Goal: Information Seeking & Learning: Learn about a topic

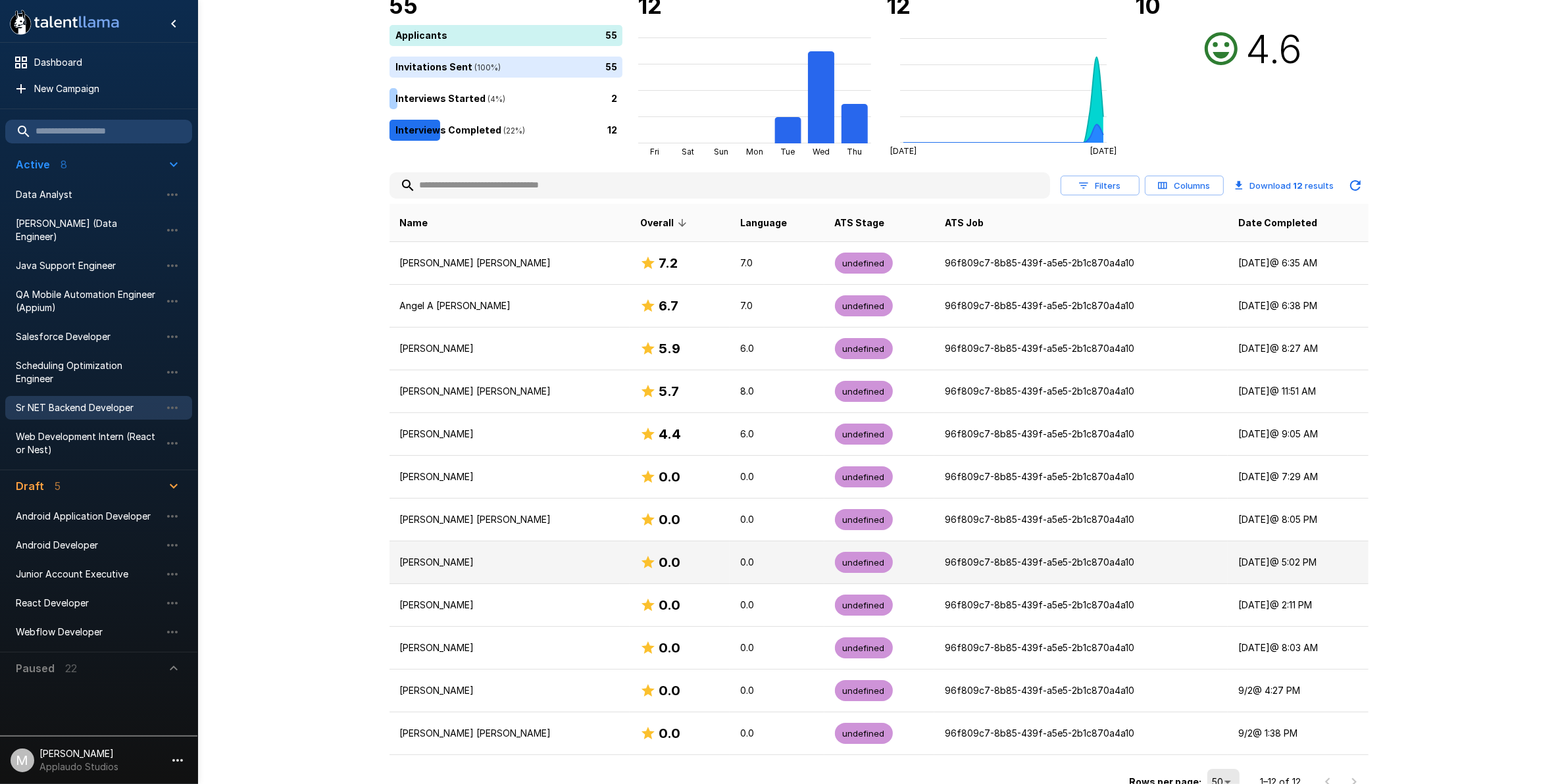
scroll to position [132, 0]
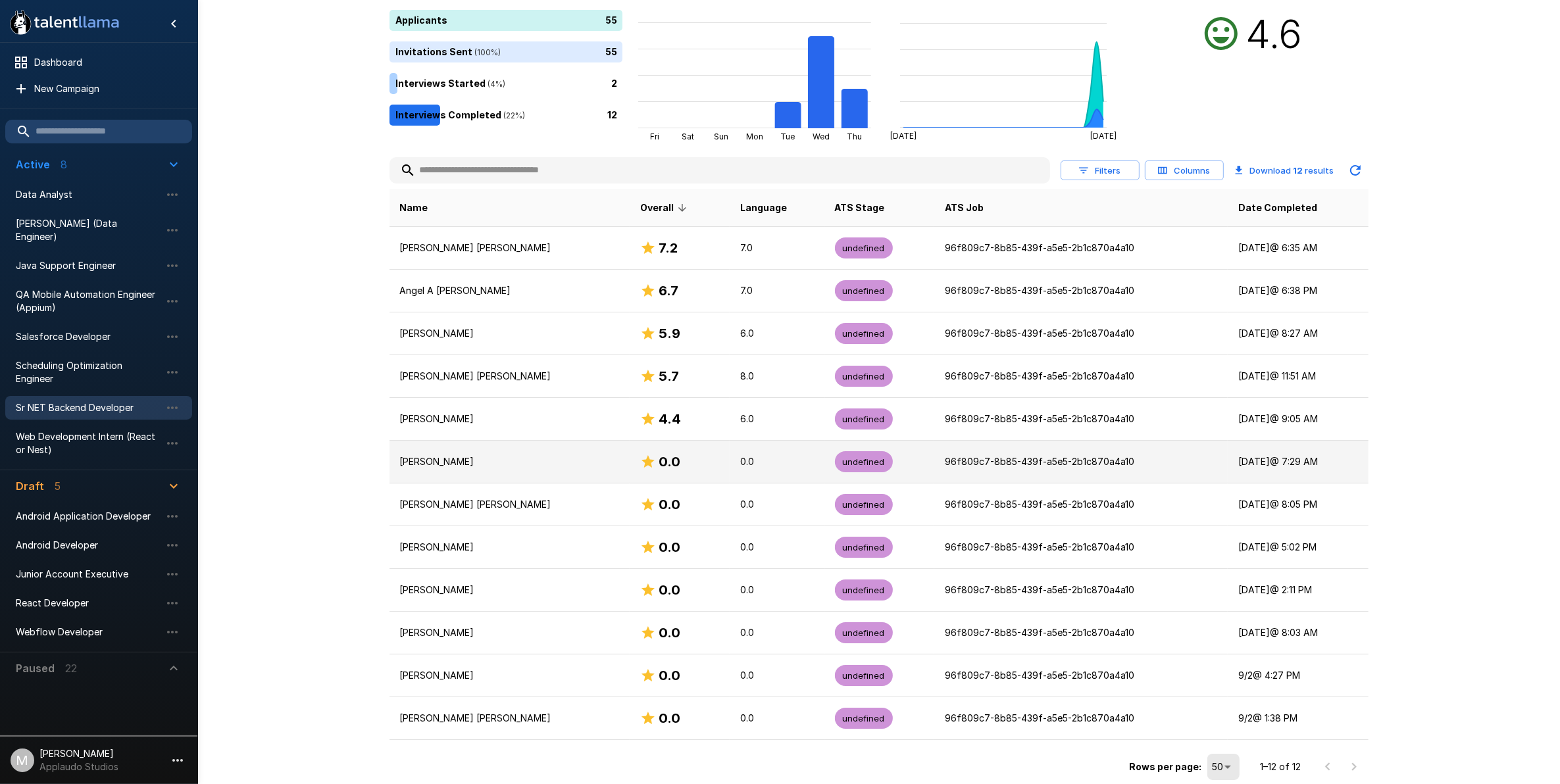
click at [682, 460] on div "0.0" at bounding box center [679, 462] width 79 height 21
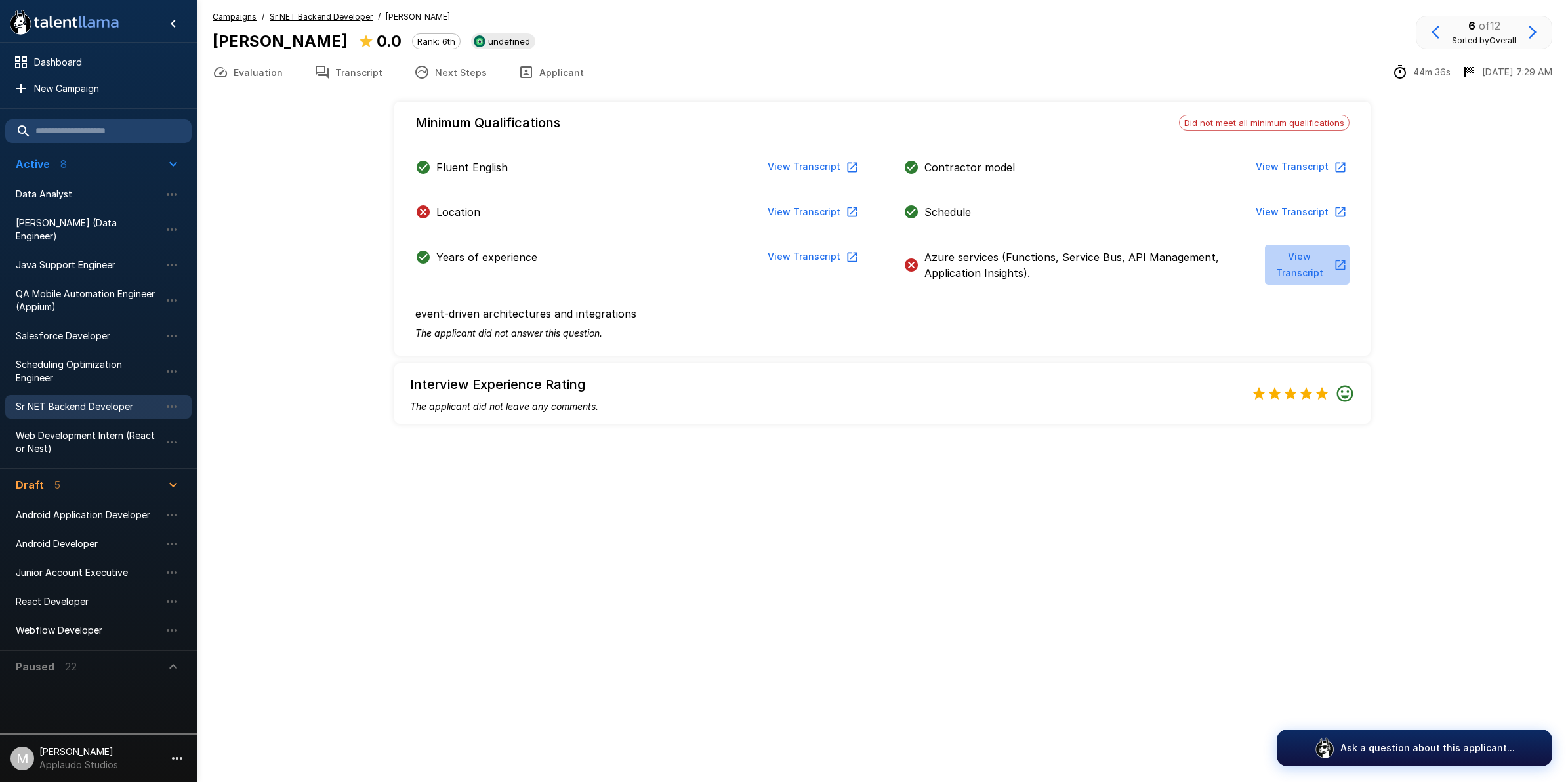
click at [766, 264] on button "View Transcript" at bounding box center [1307, 265] width 84 height 40
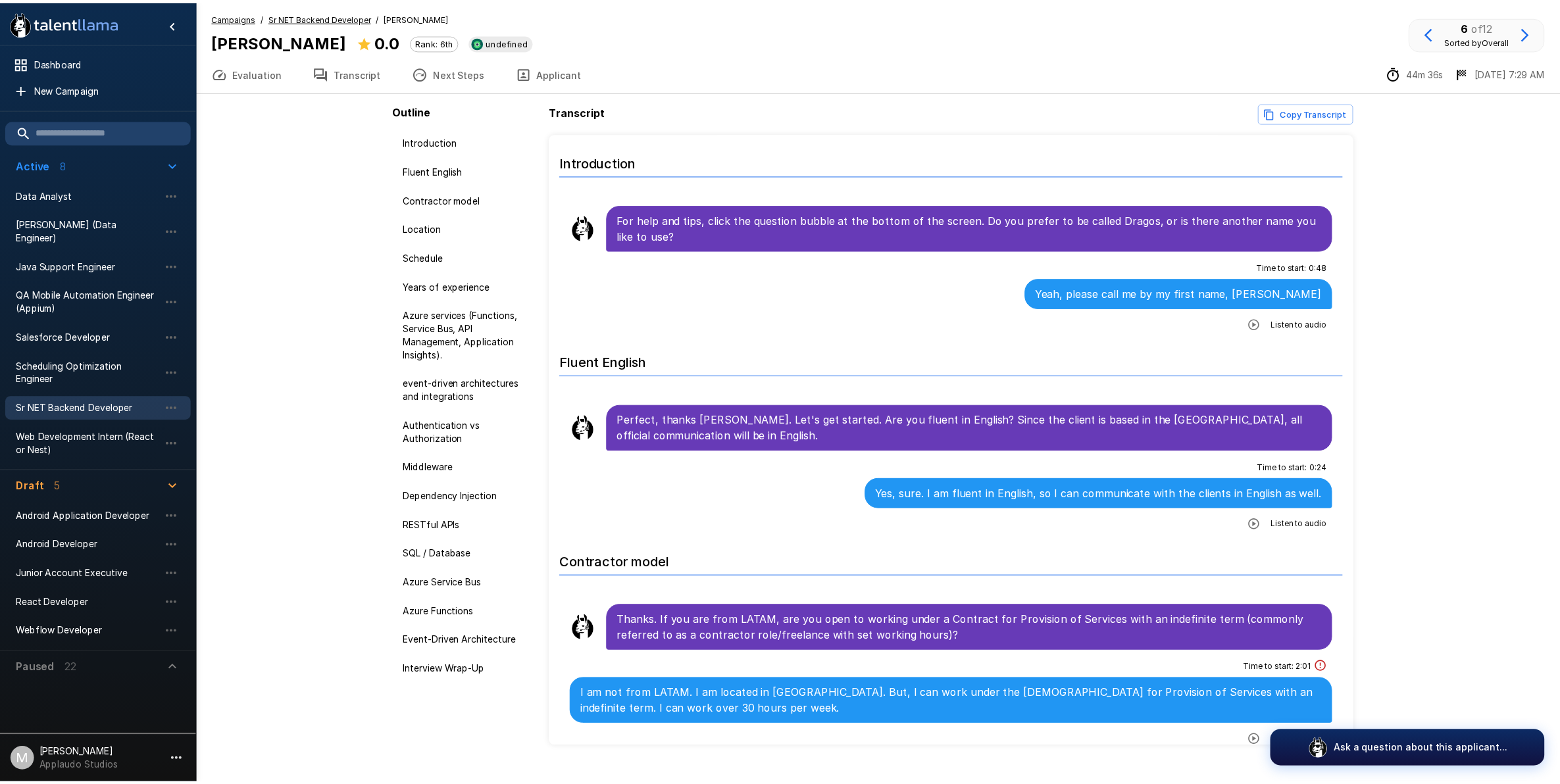
scroll to position [27, 0]
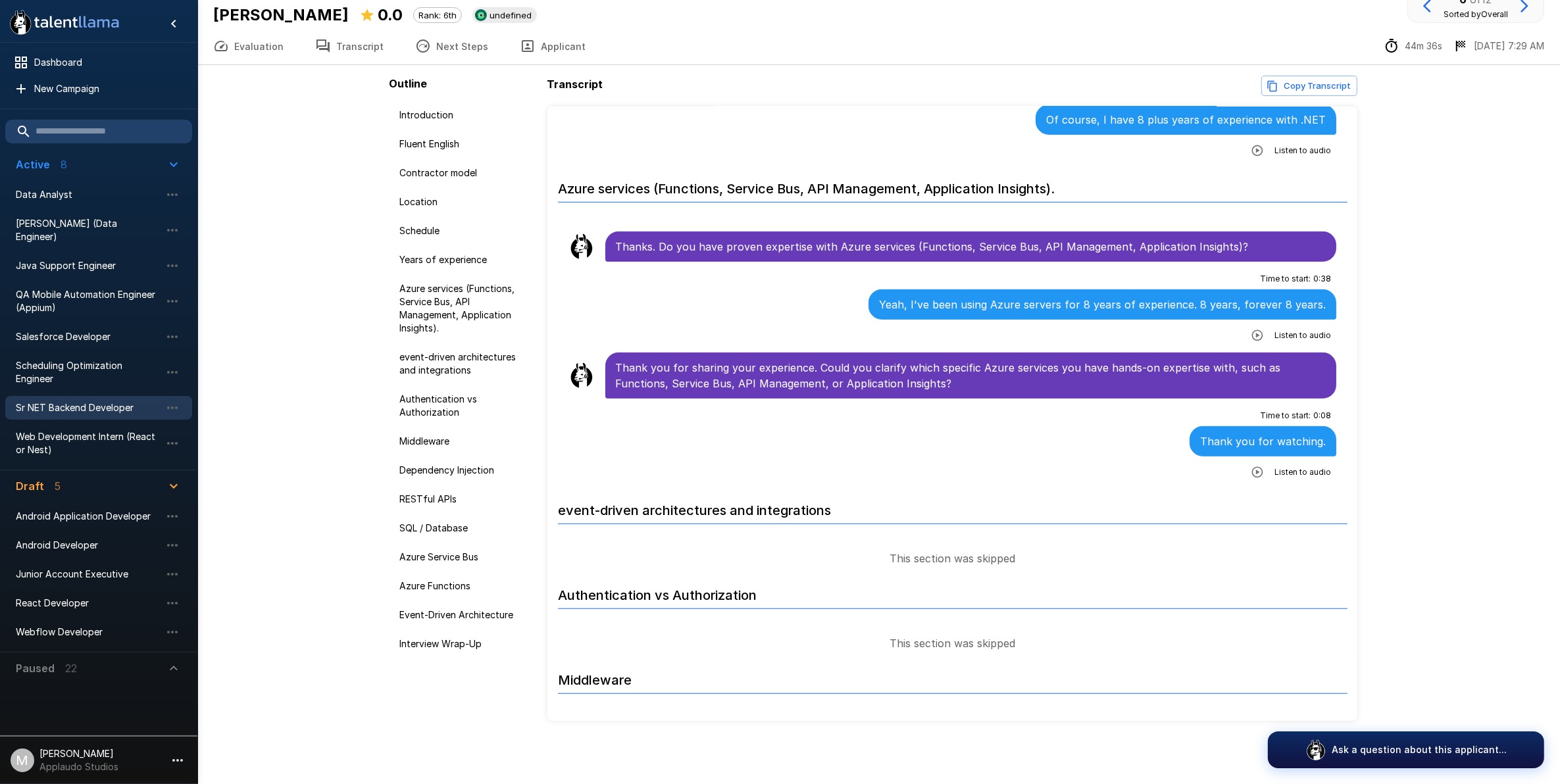
scroll to position [1175, 0]
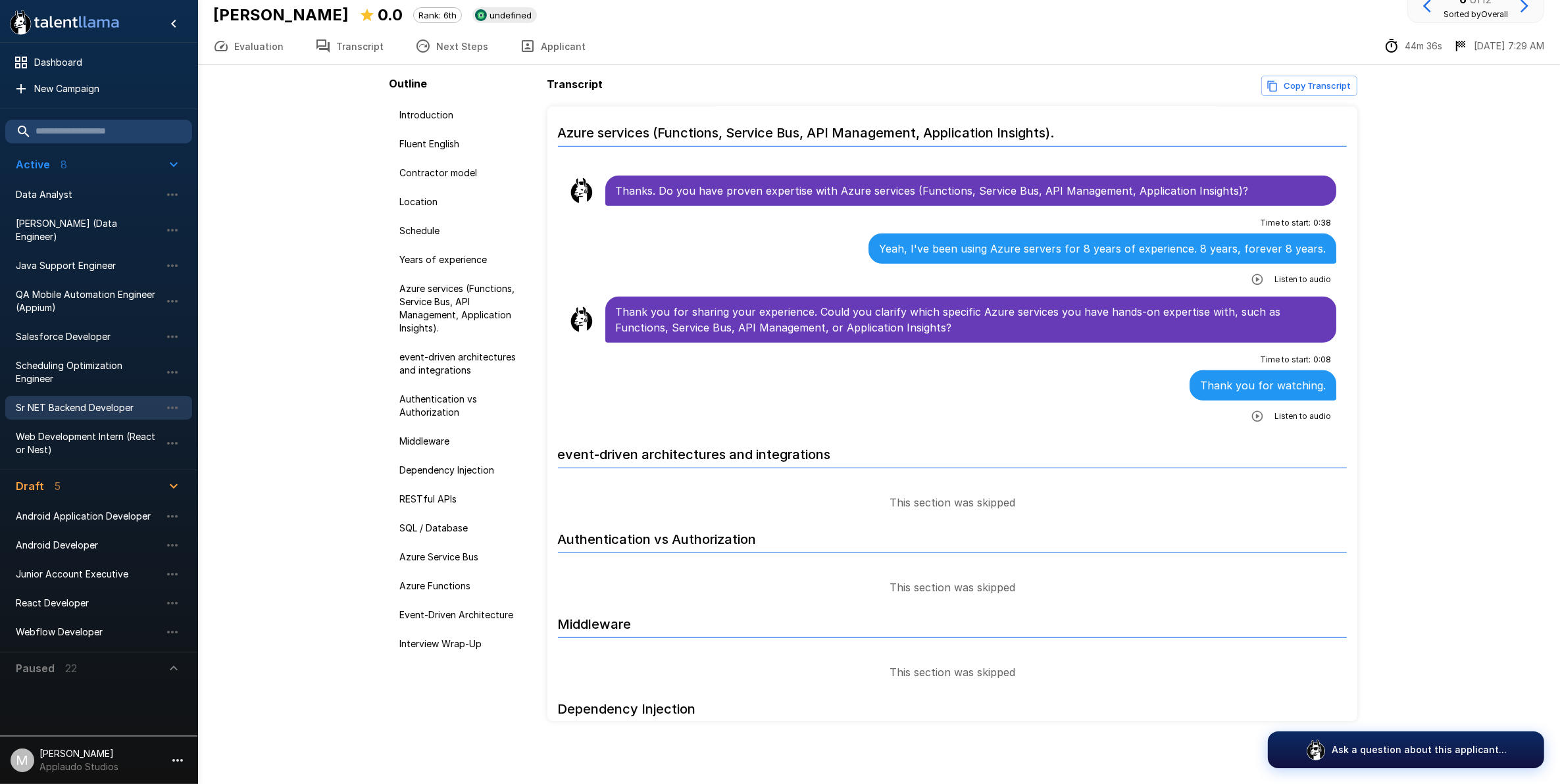
drag, startPoint x: 1254, startPoint y: 520, endPoint x: 1261, endPoint y: 523, distance: 7.6
click at [120, 401] on span "Sr NET Backend Developer" at bounding box center [88, 408] width 144 height 13
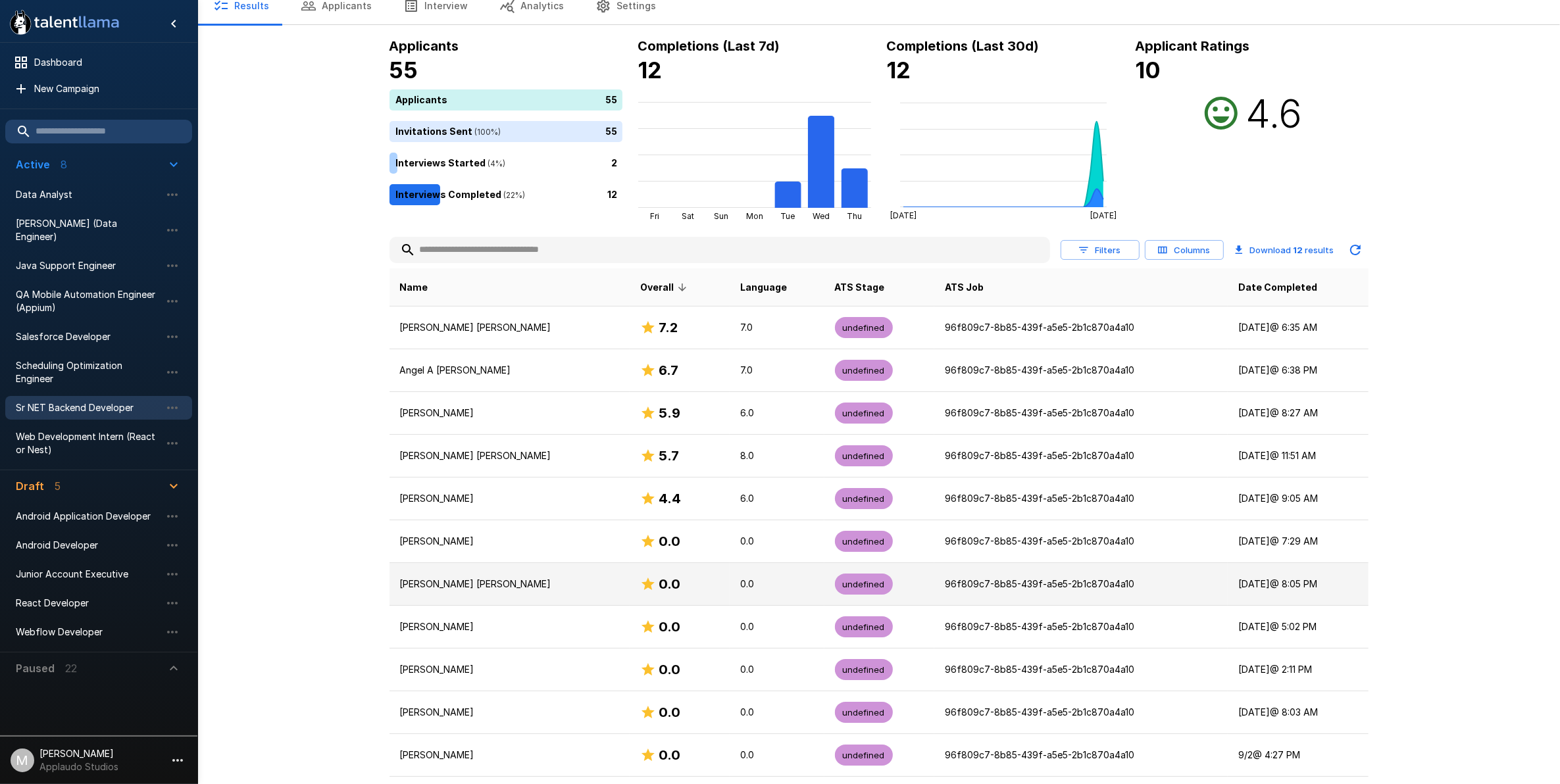
scroll to position [132, 0]
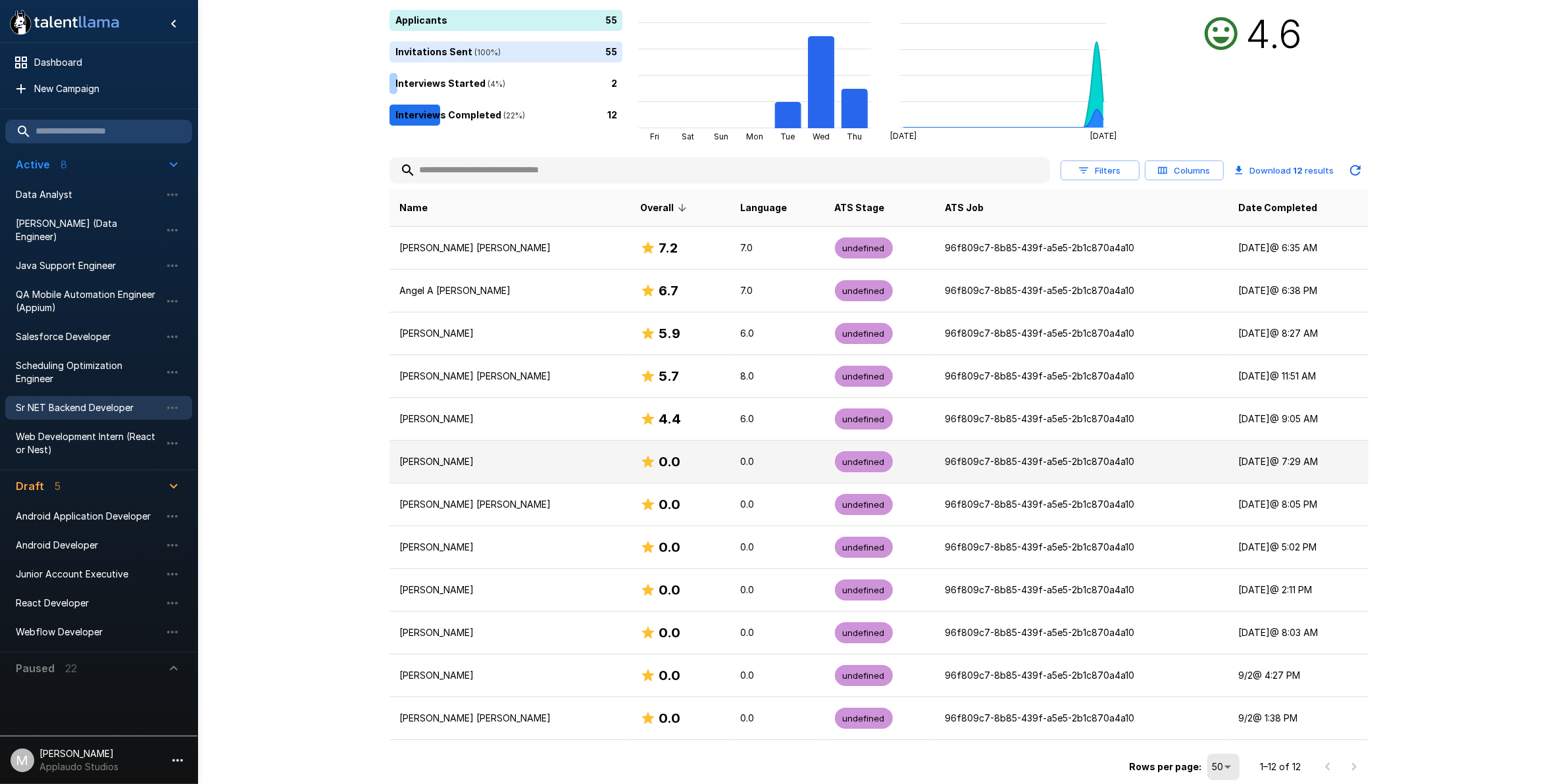
click at [480, 449] on td "[PERSON_NAME]" at bounding box center [509, 462] width 240 height 42
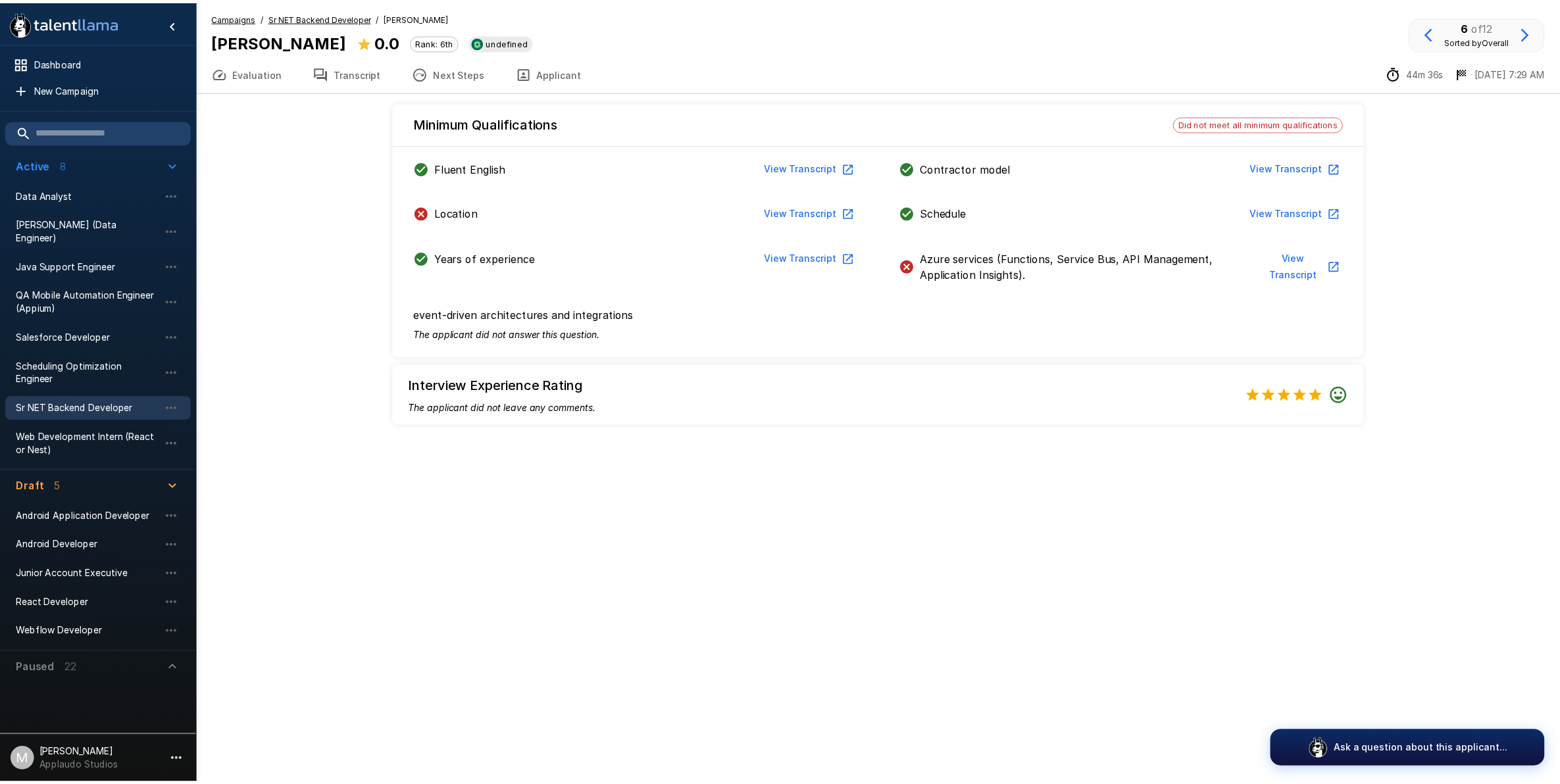
scroll to position [132, 0]
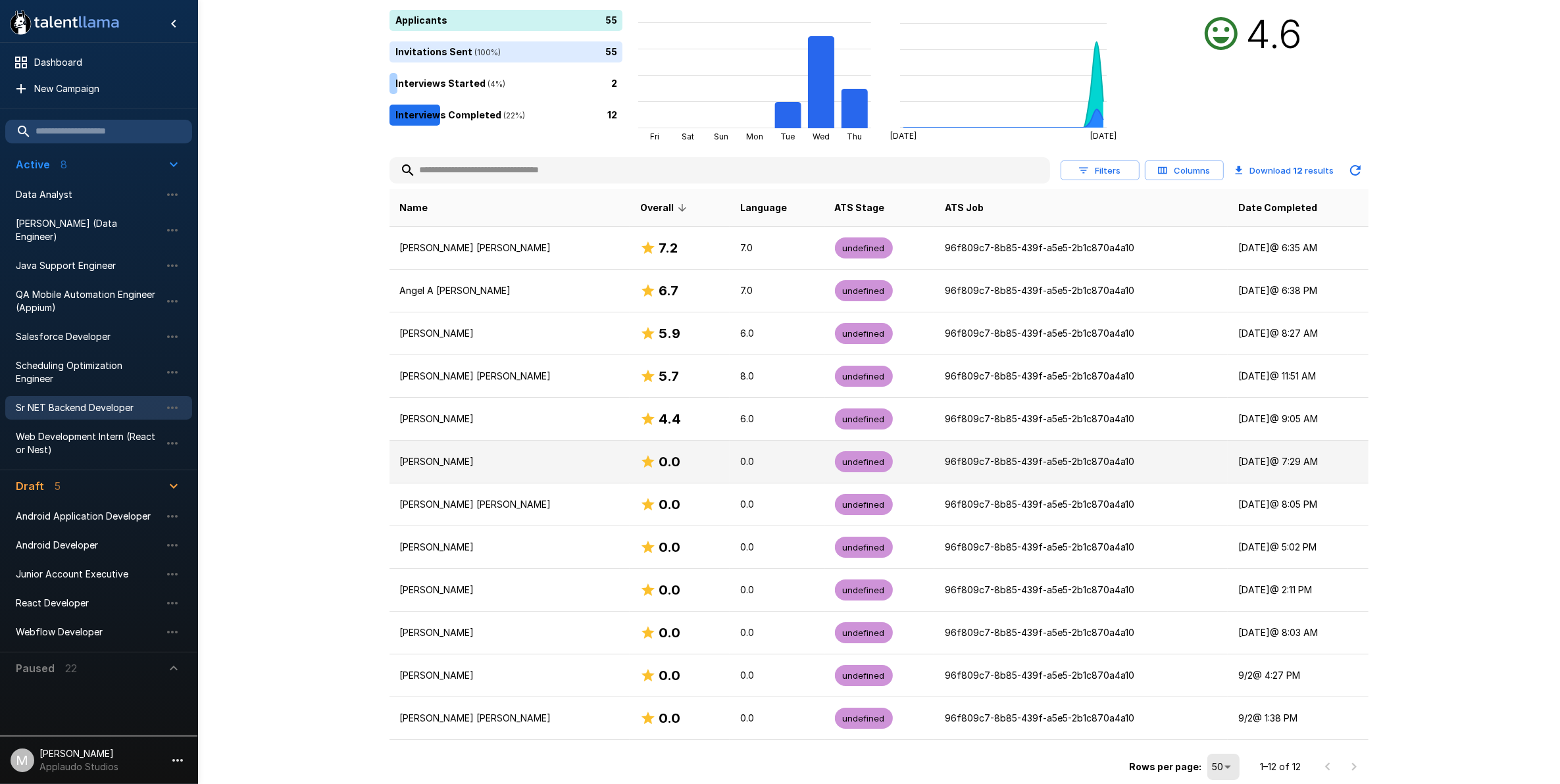
click at [664, 471] on td "0.0" at bounding box center [679, 462] width 100 height 42
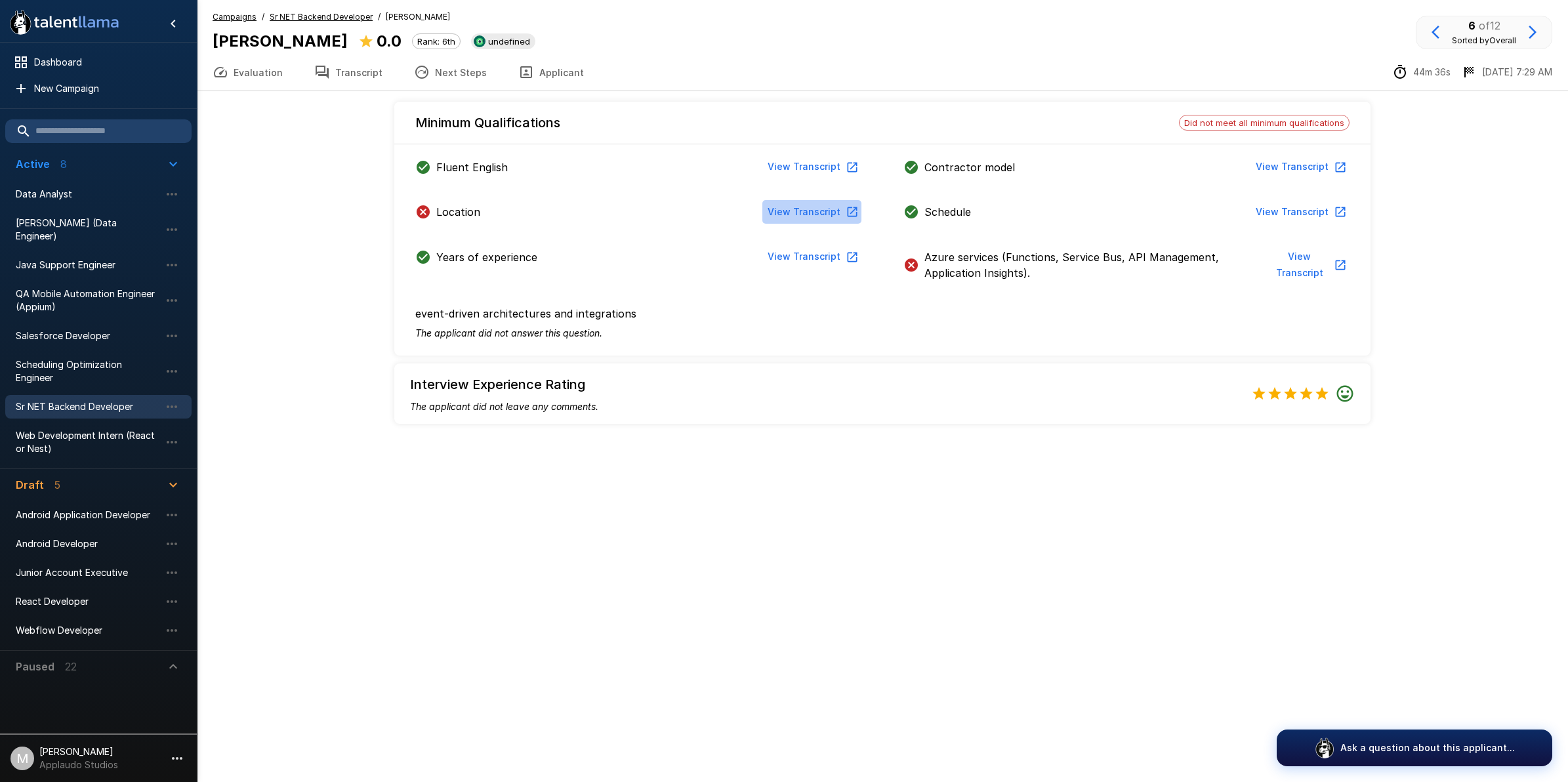
click at [766, 212] on button "View Transcript" at bounding box center [811, 211] width 99 height 24
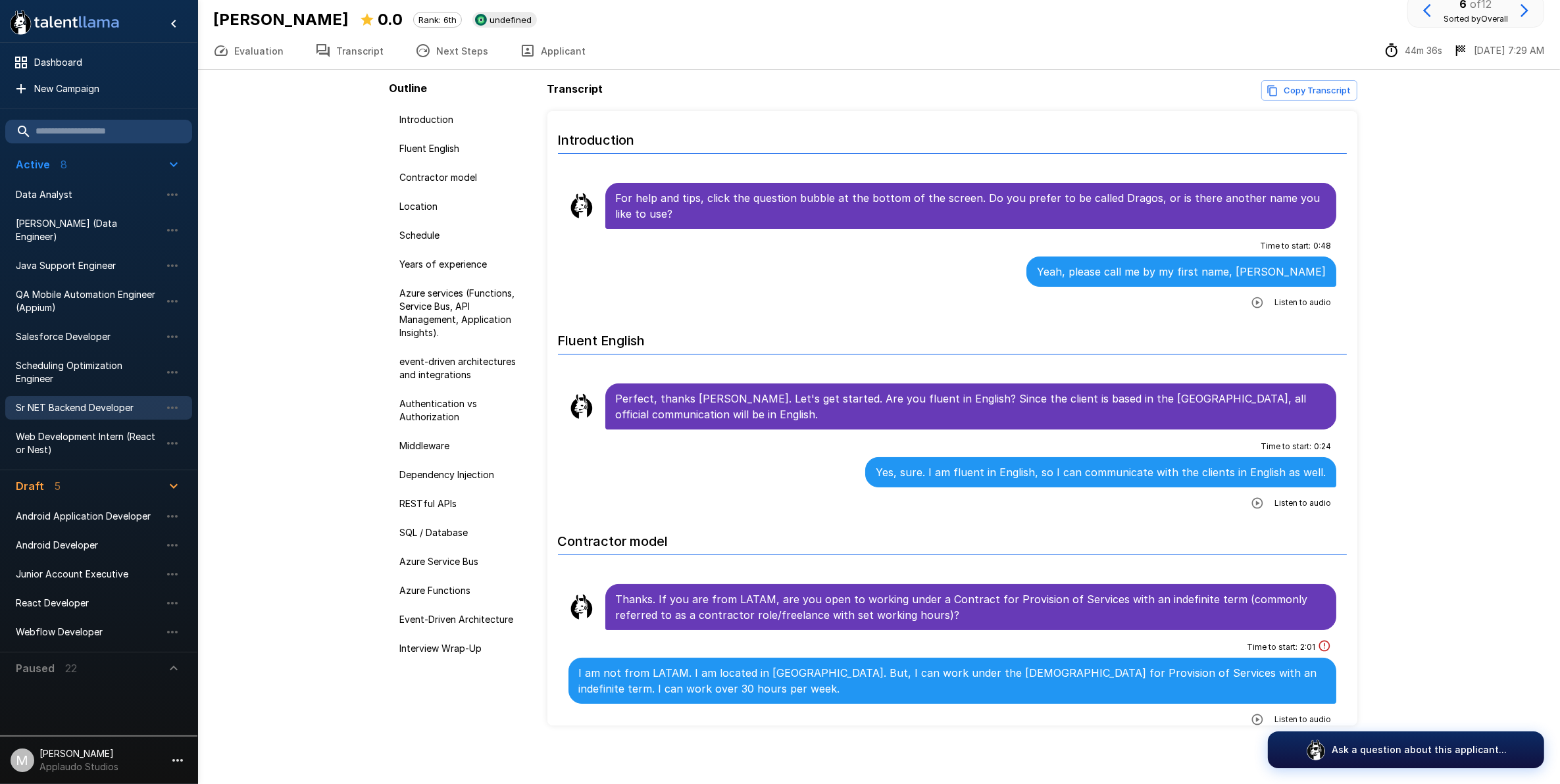
scroll to position [27, 0]
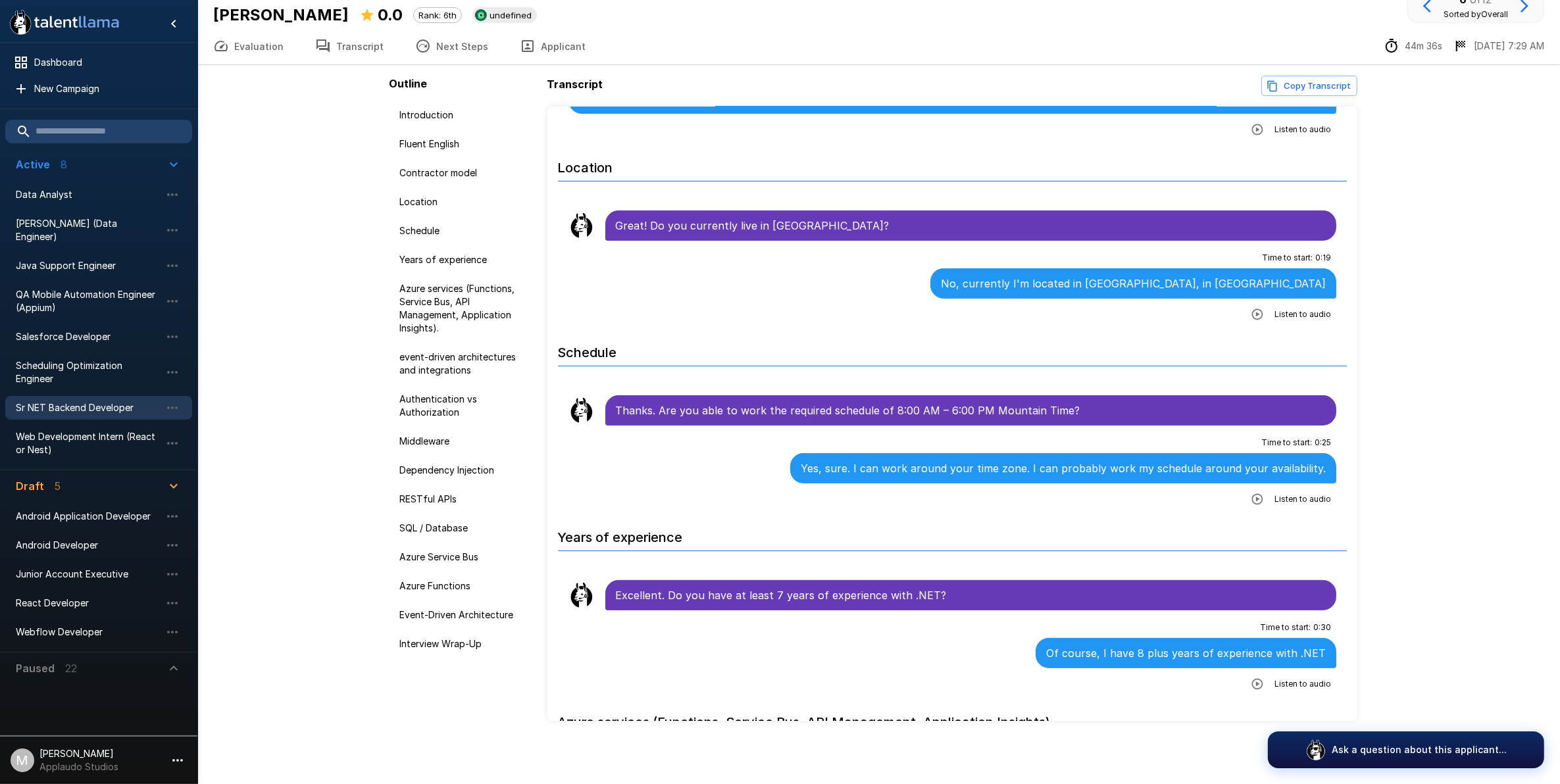
scroll to position [618, 0]
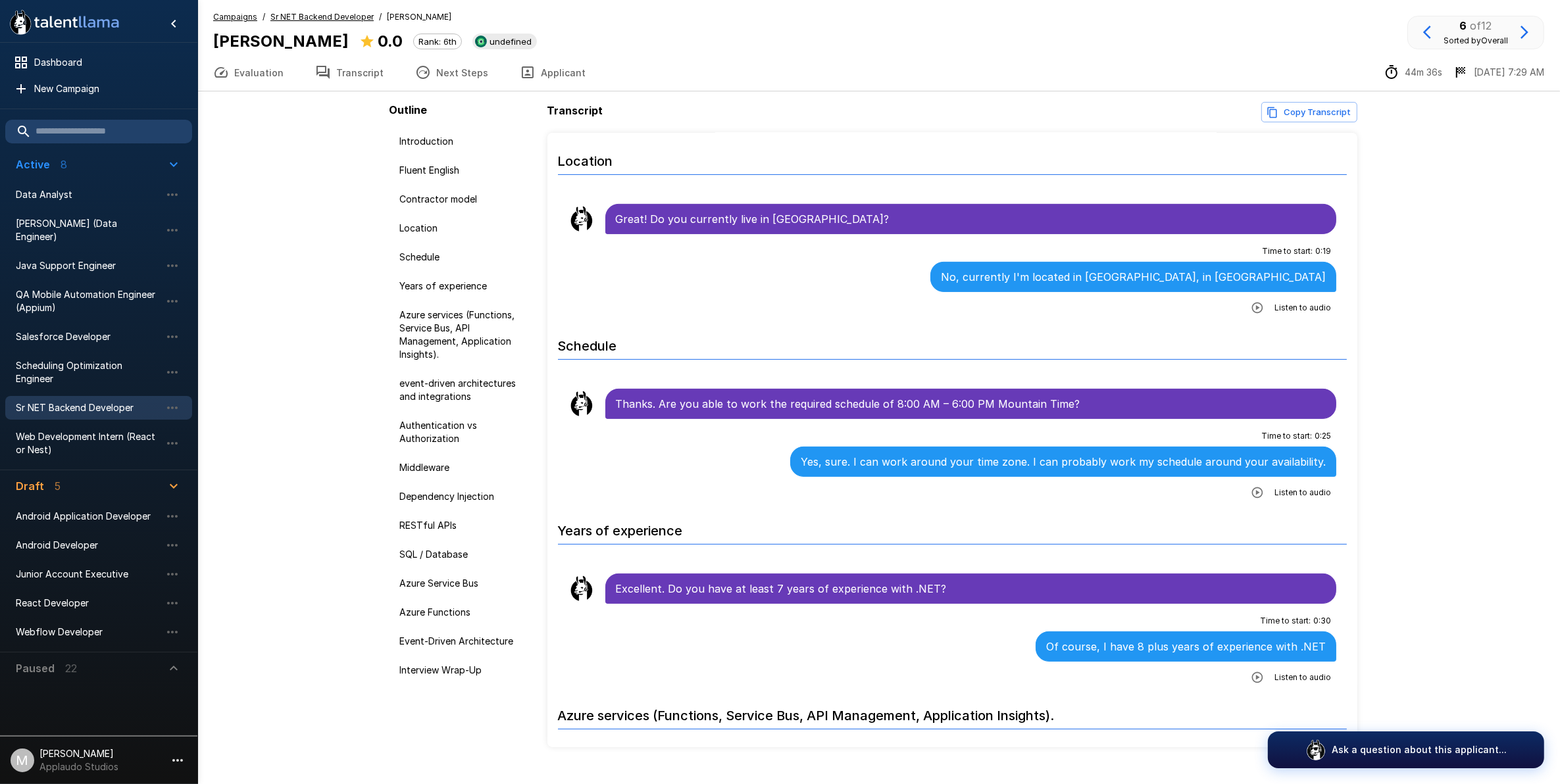
click at [109, 401] on span "Sr NET Backend Developer" at bounding box center [88, 408] width 144 height 13
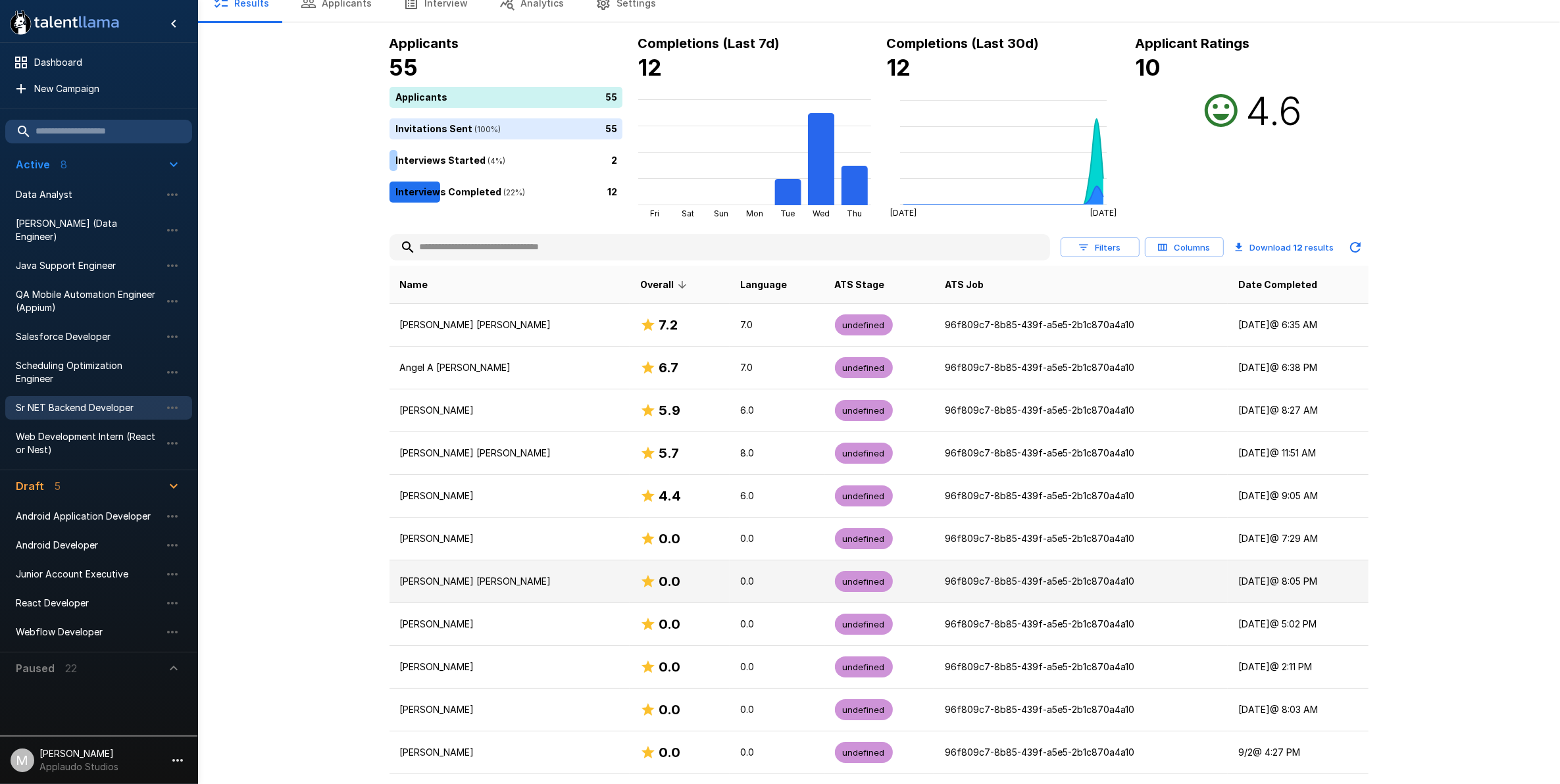
scroll to position [82, 0]
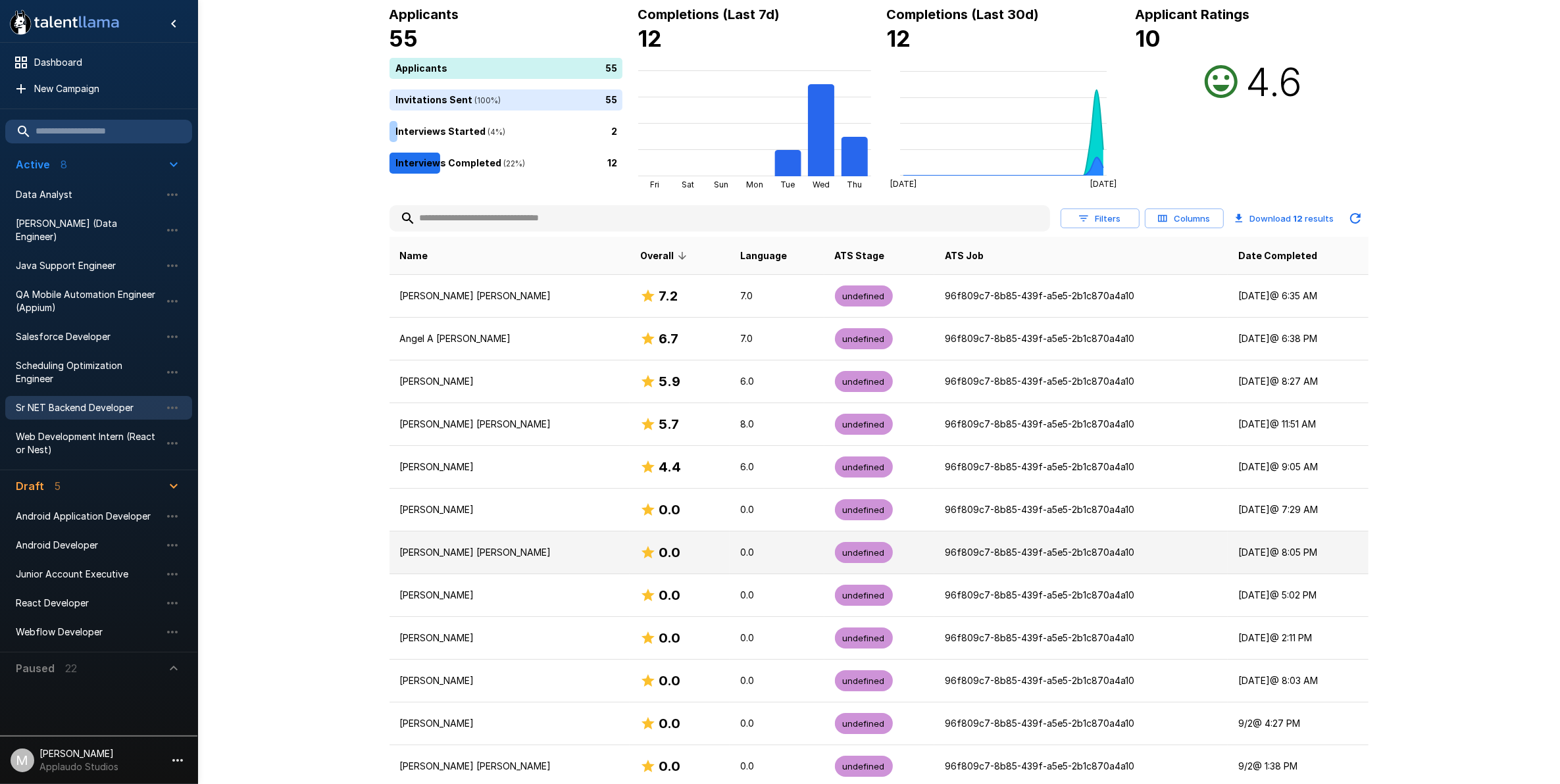
click at [596, 560] on td "[PERSON_NAME] [PERSON_NAME]" at bounding box center [509, 552] width 240 height 42
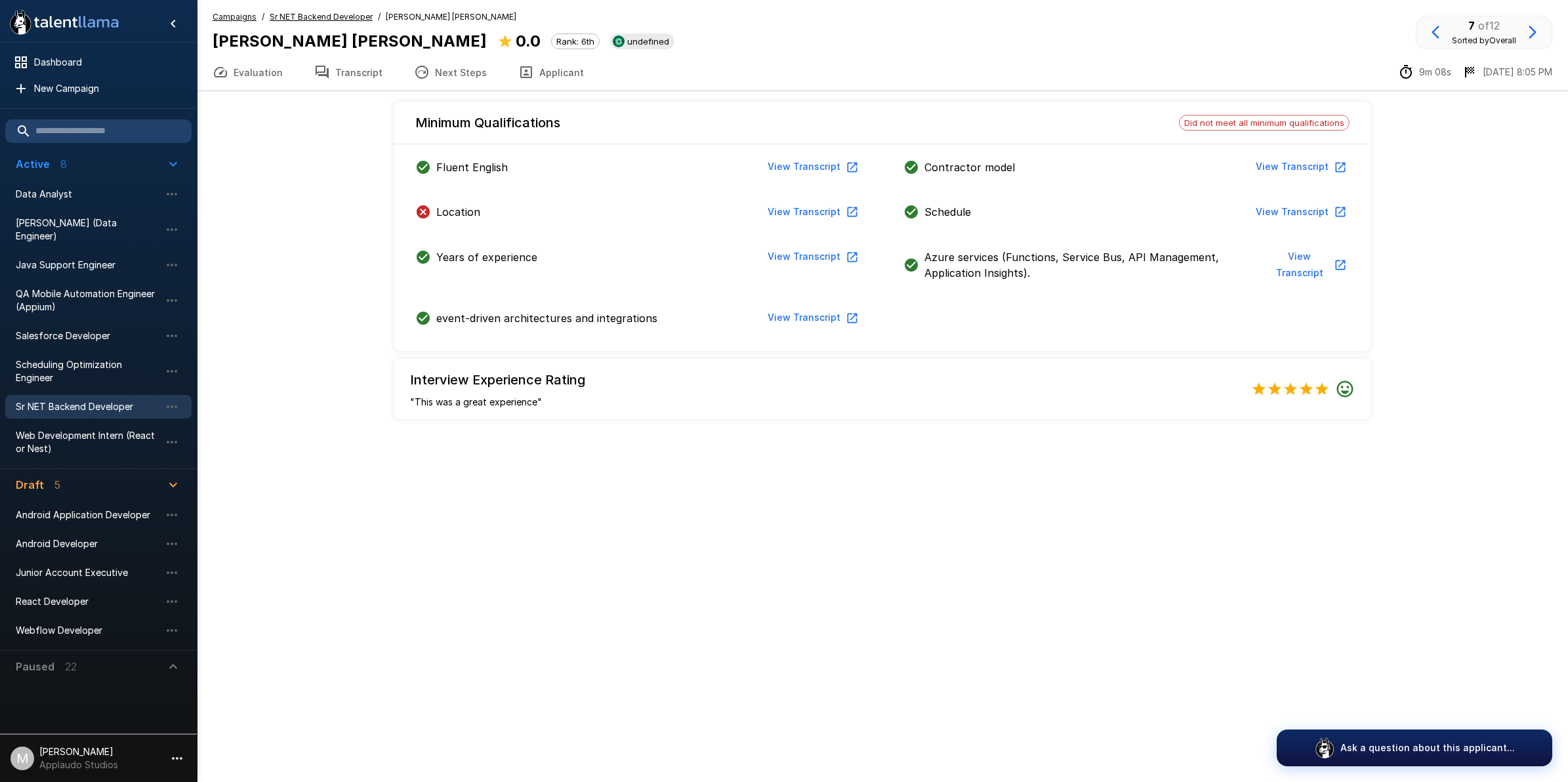
click at [766, 214] on button "View Transcript" at bounding box center [811, 211] width 99 height 24
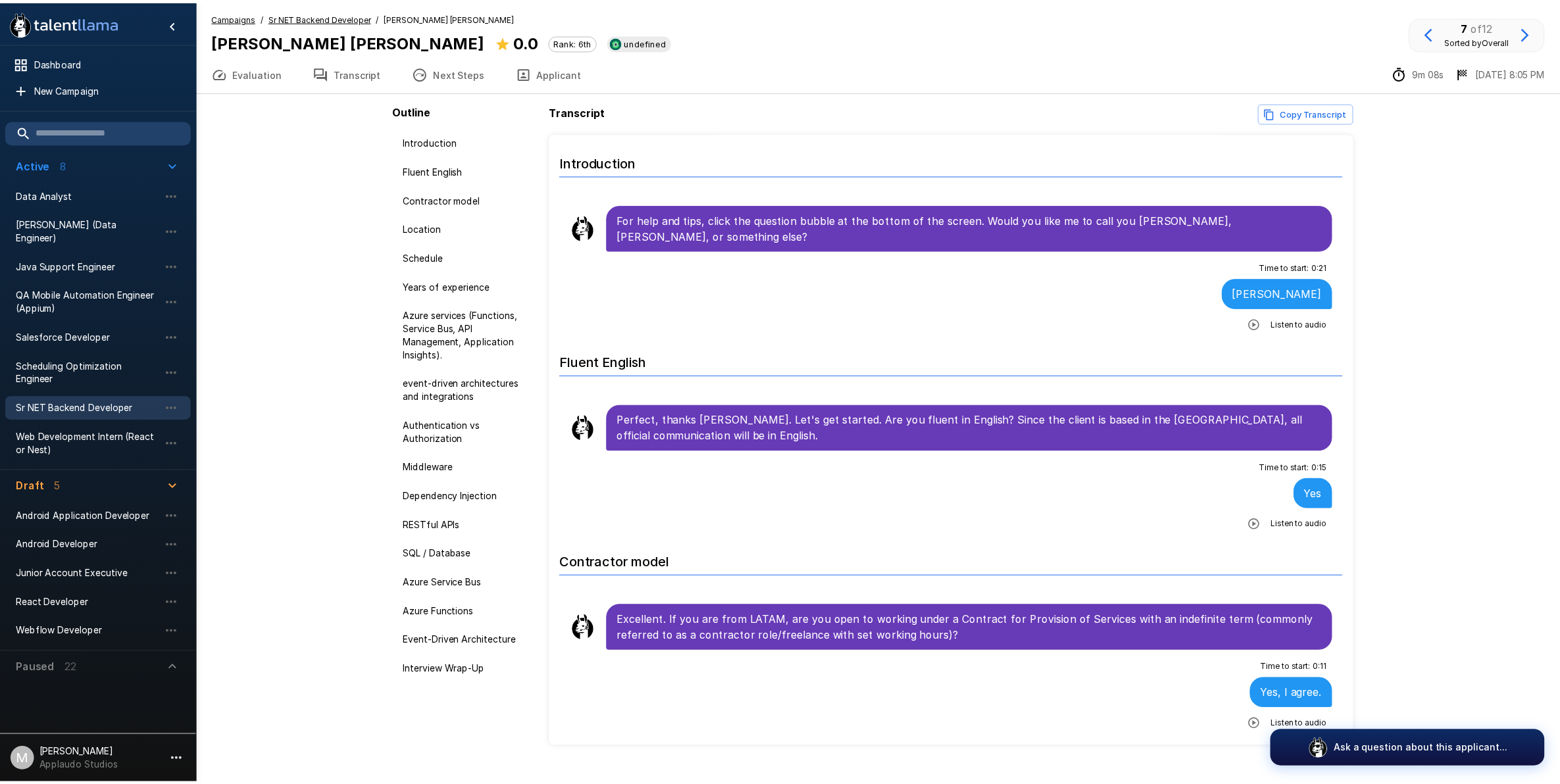
scroll to position [27, 0]
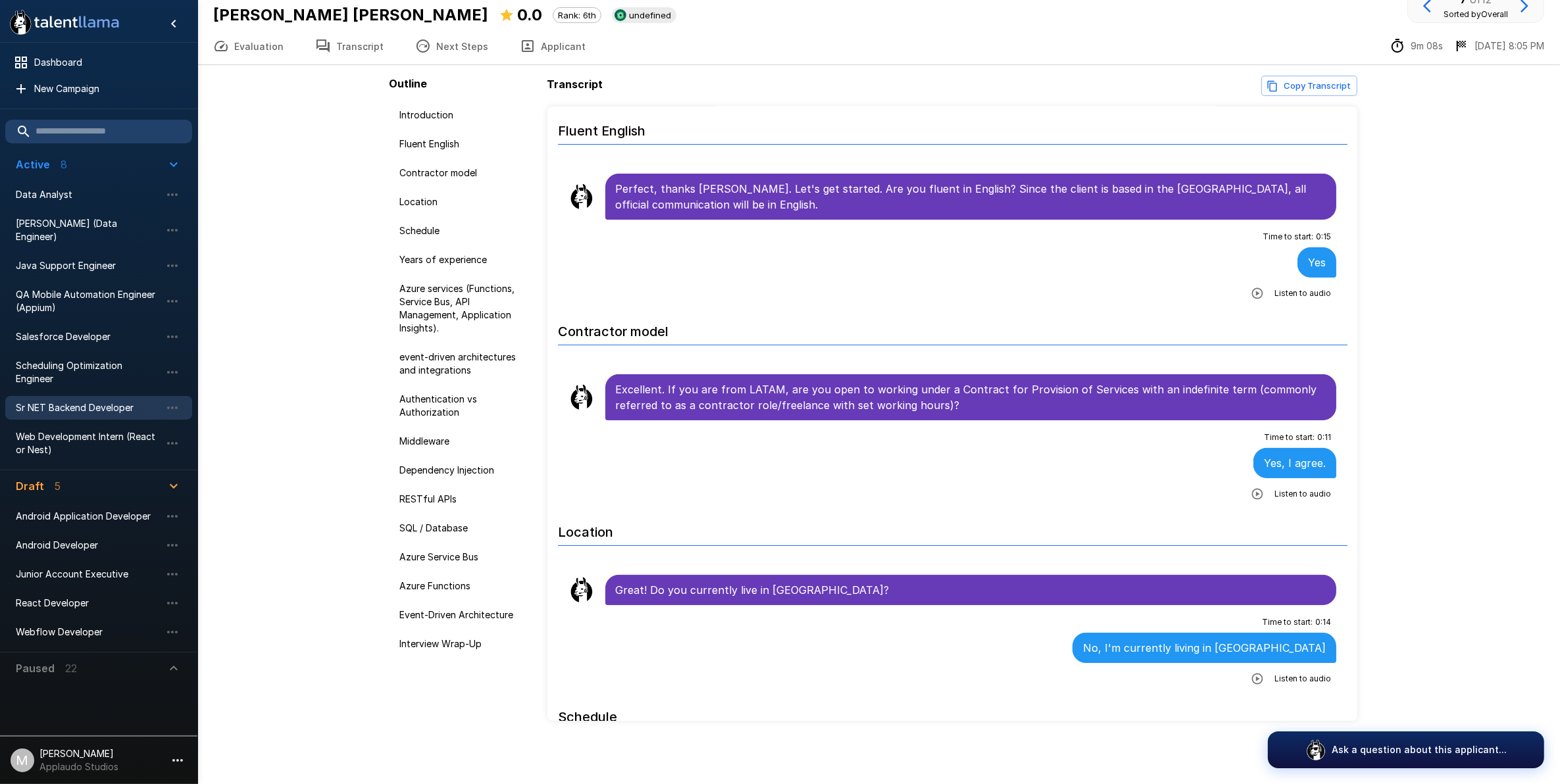
scroll to position [587, 0]
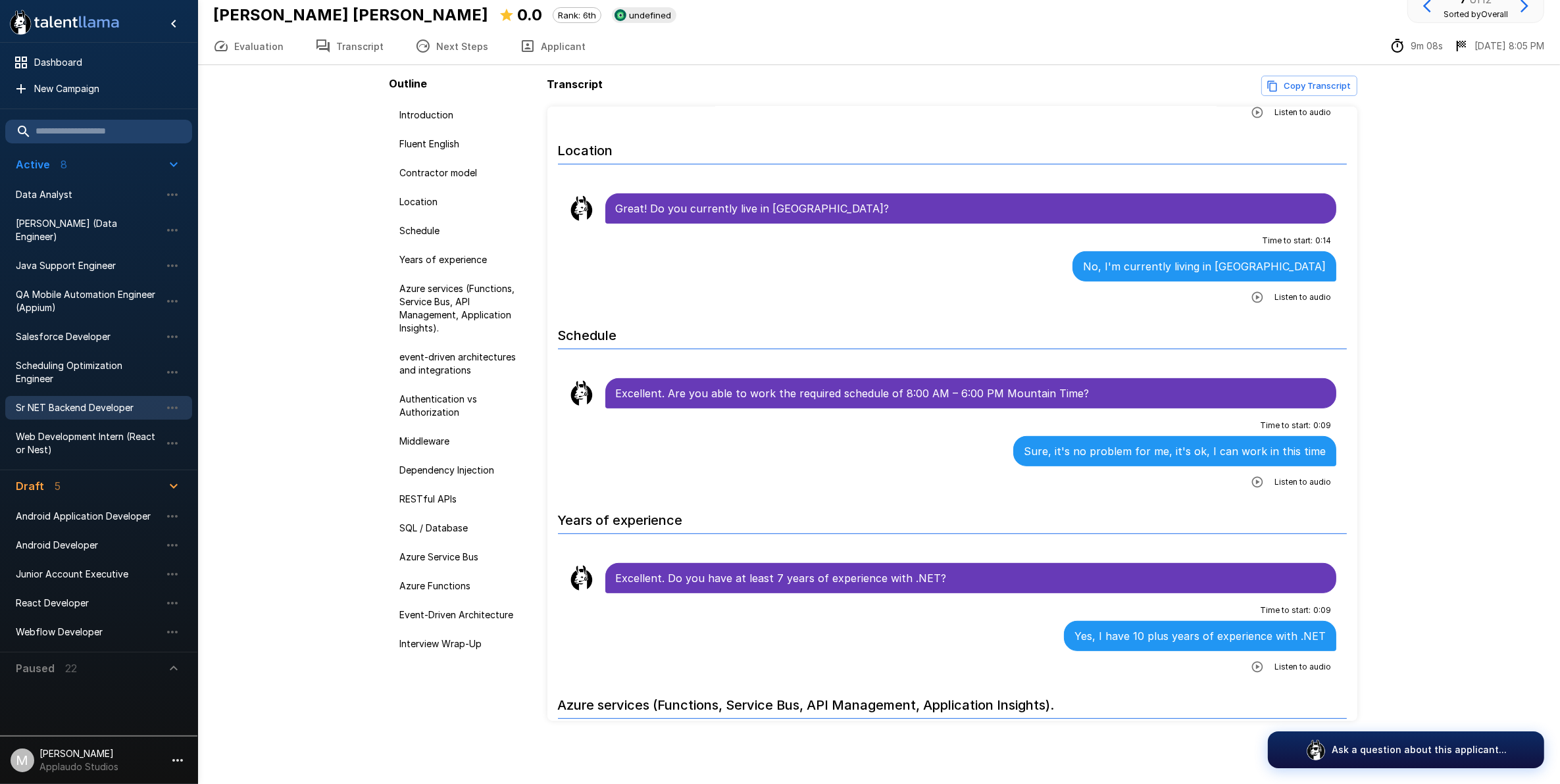
click at [136, 401] on span "Sr NET Backend Developer" at bounding box center [88, 408] width 144 height 13
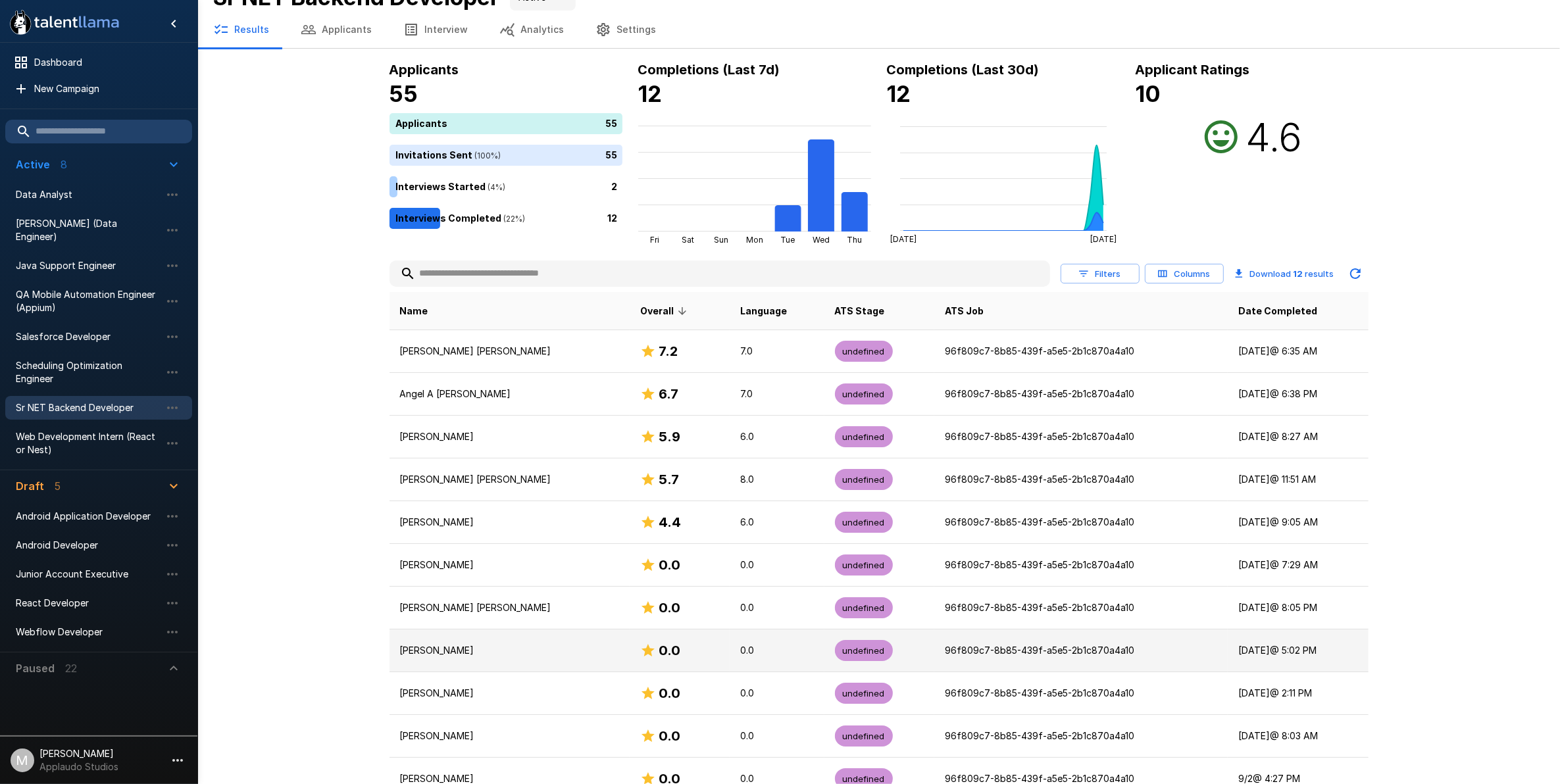
click at [484, 649] on p "[PERSON_NAME]" at bounding box center [510, 650] width 219 height 13
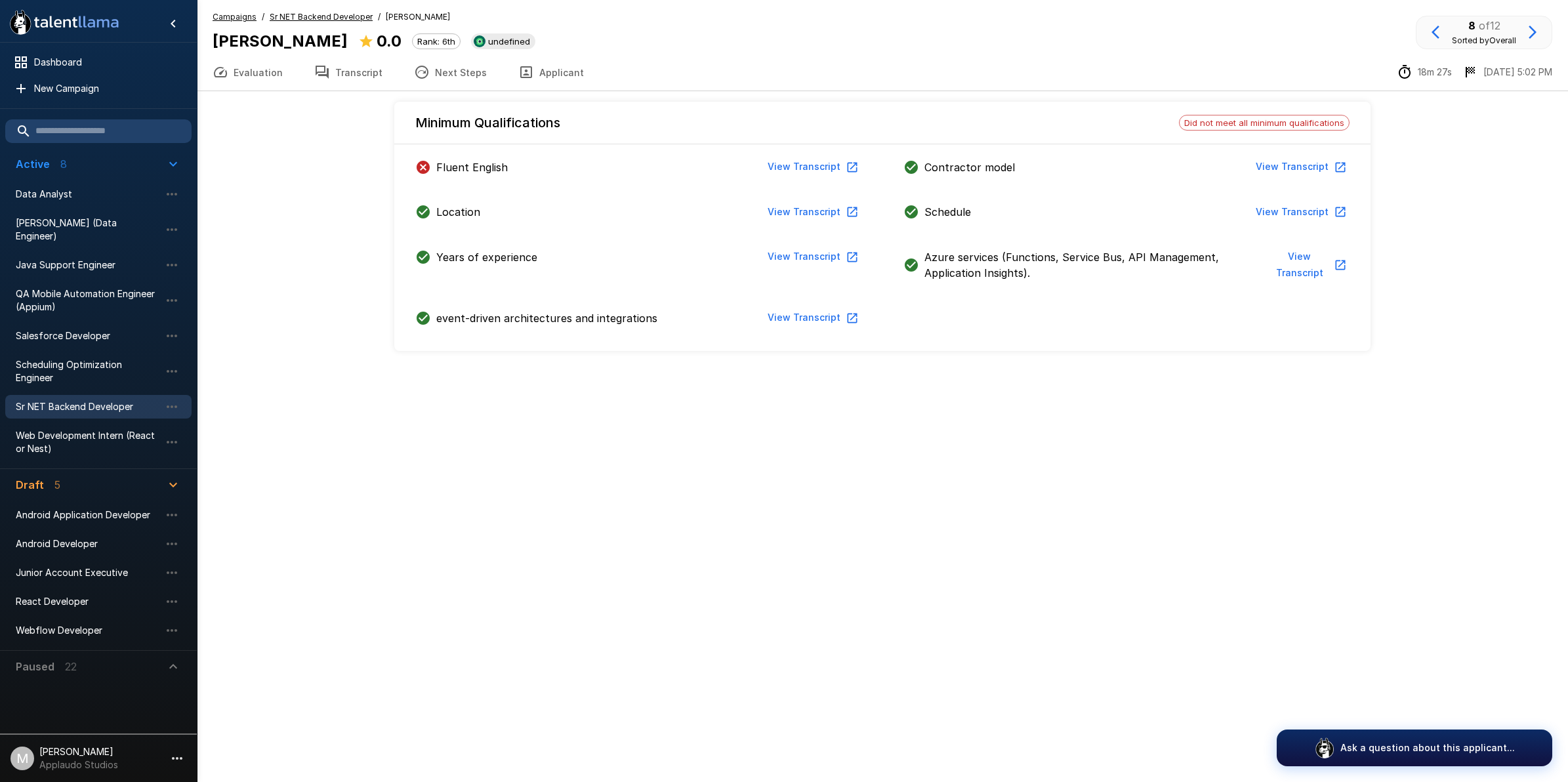
click at [766, 163] on button "View Transcript" at bounding box center [811, 166] width 99 height 24
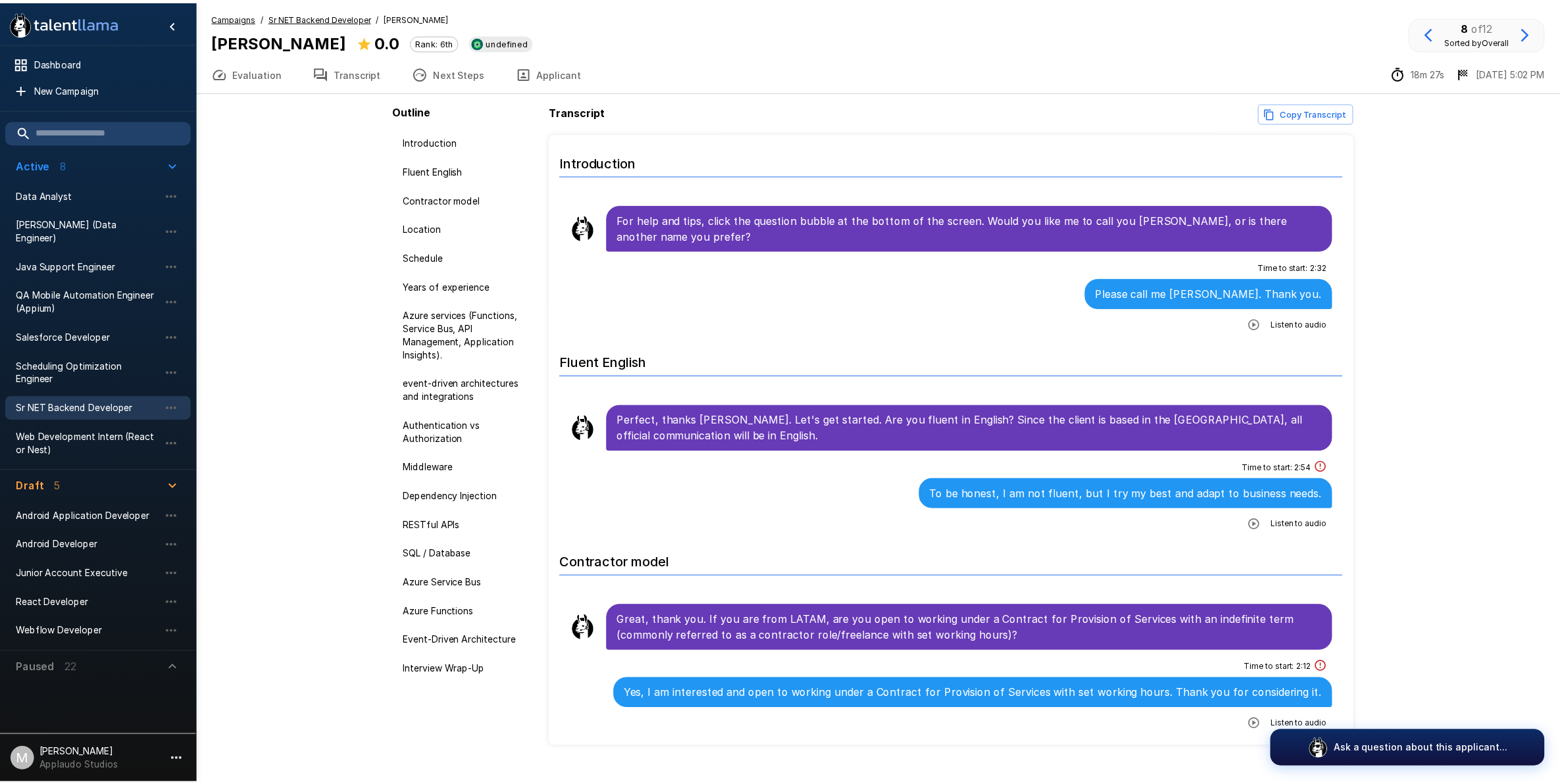
scroll to position [27, 0]
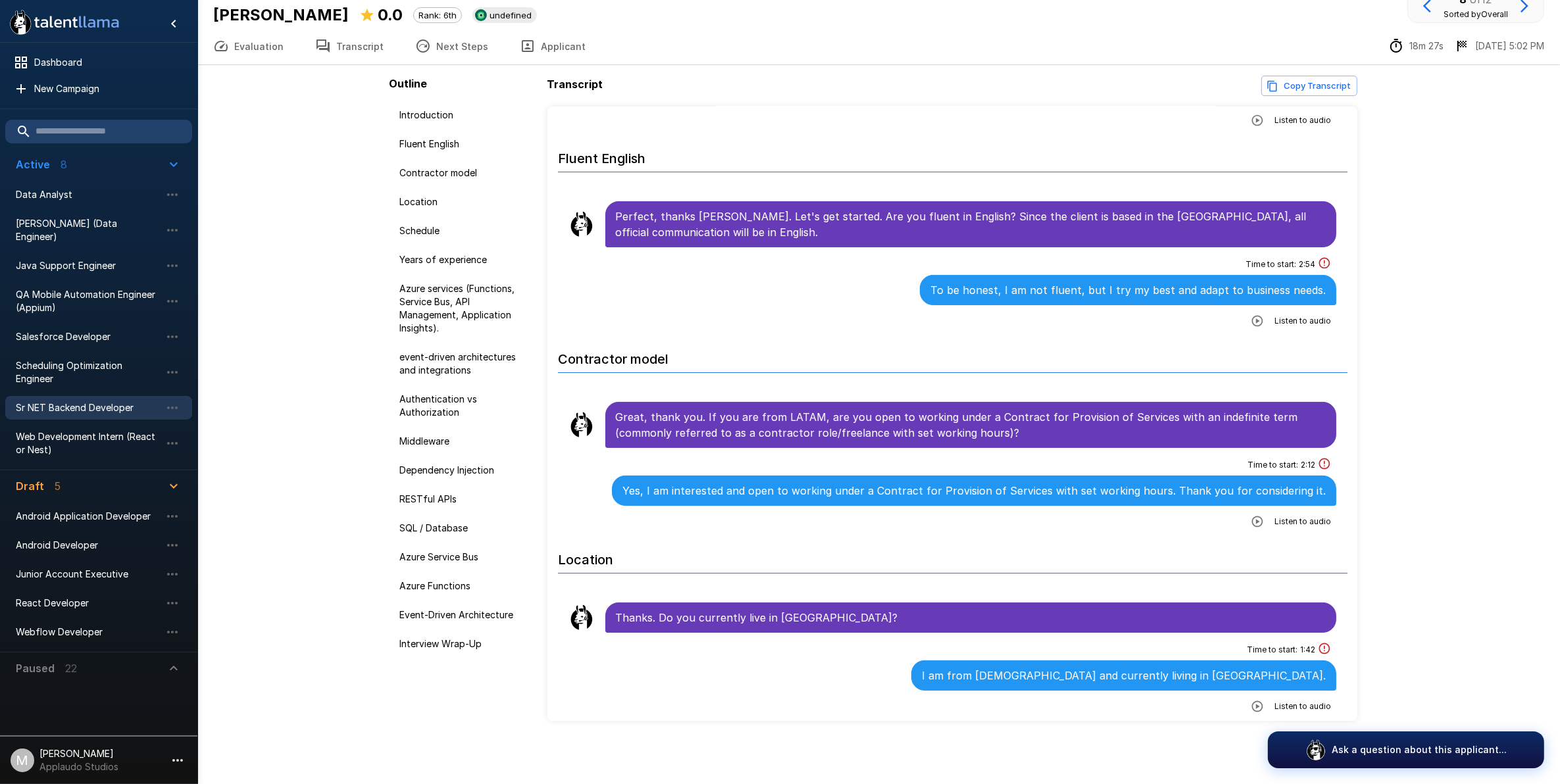
scroll to position [199, 0]
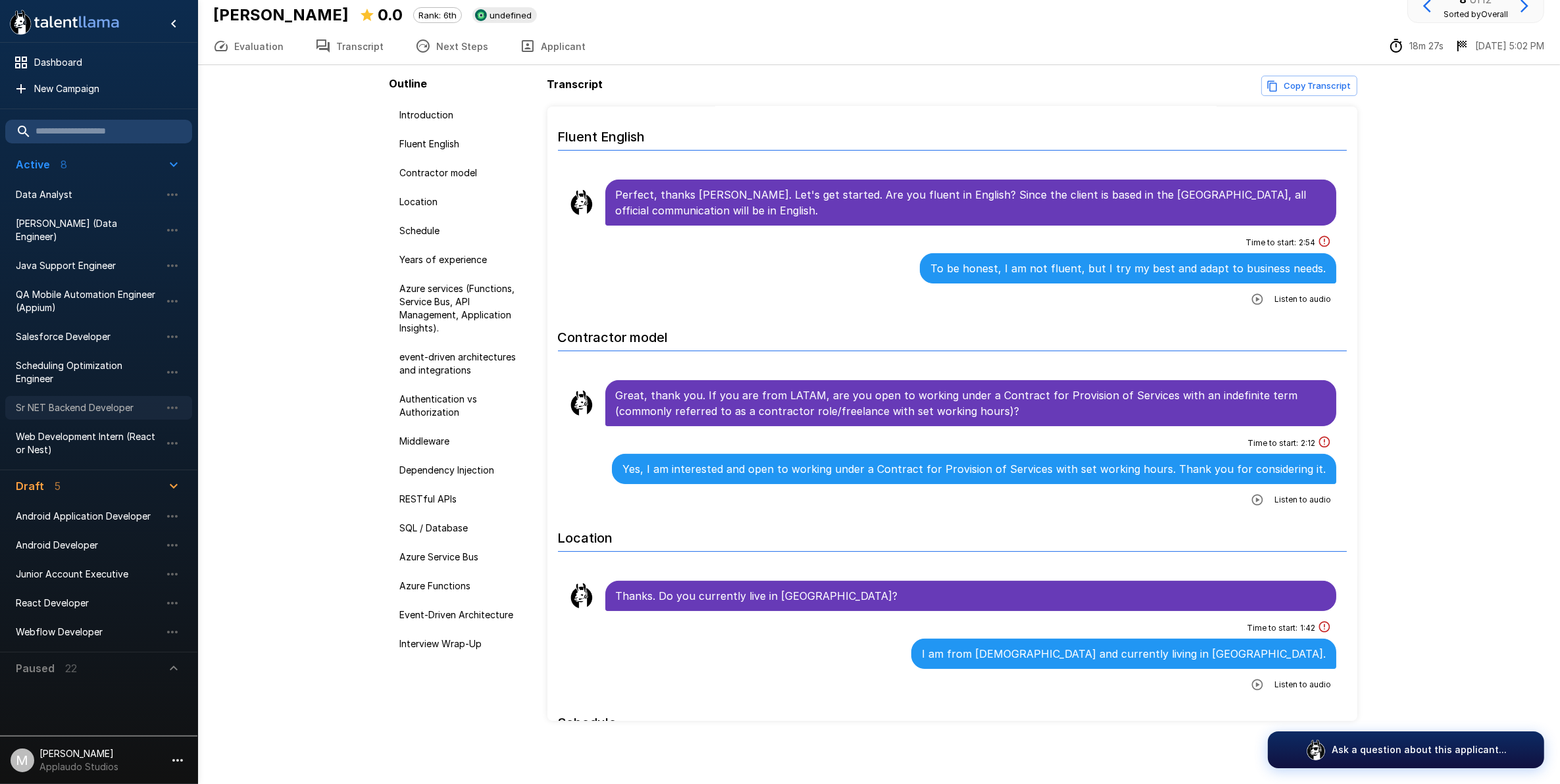
click at [120, 401] on span "Sr NET Backend Developer" at bounding box center [88, 408] width 144 height 13
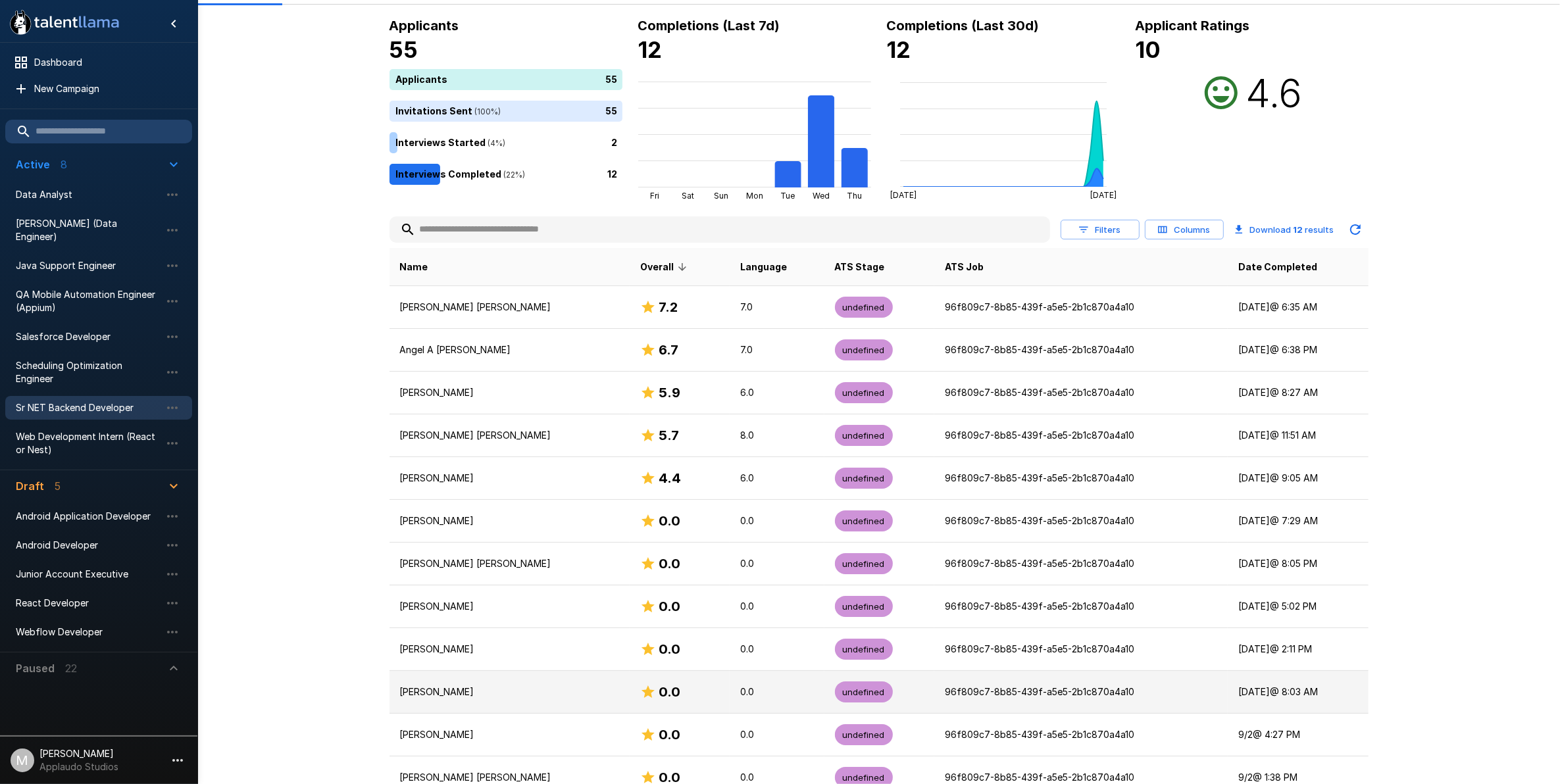
scroll to position [109, 0]
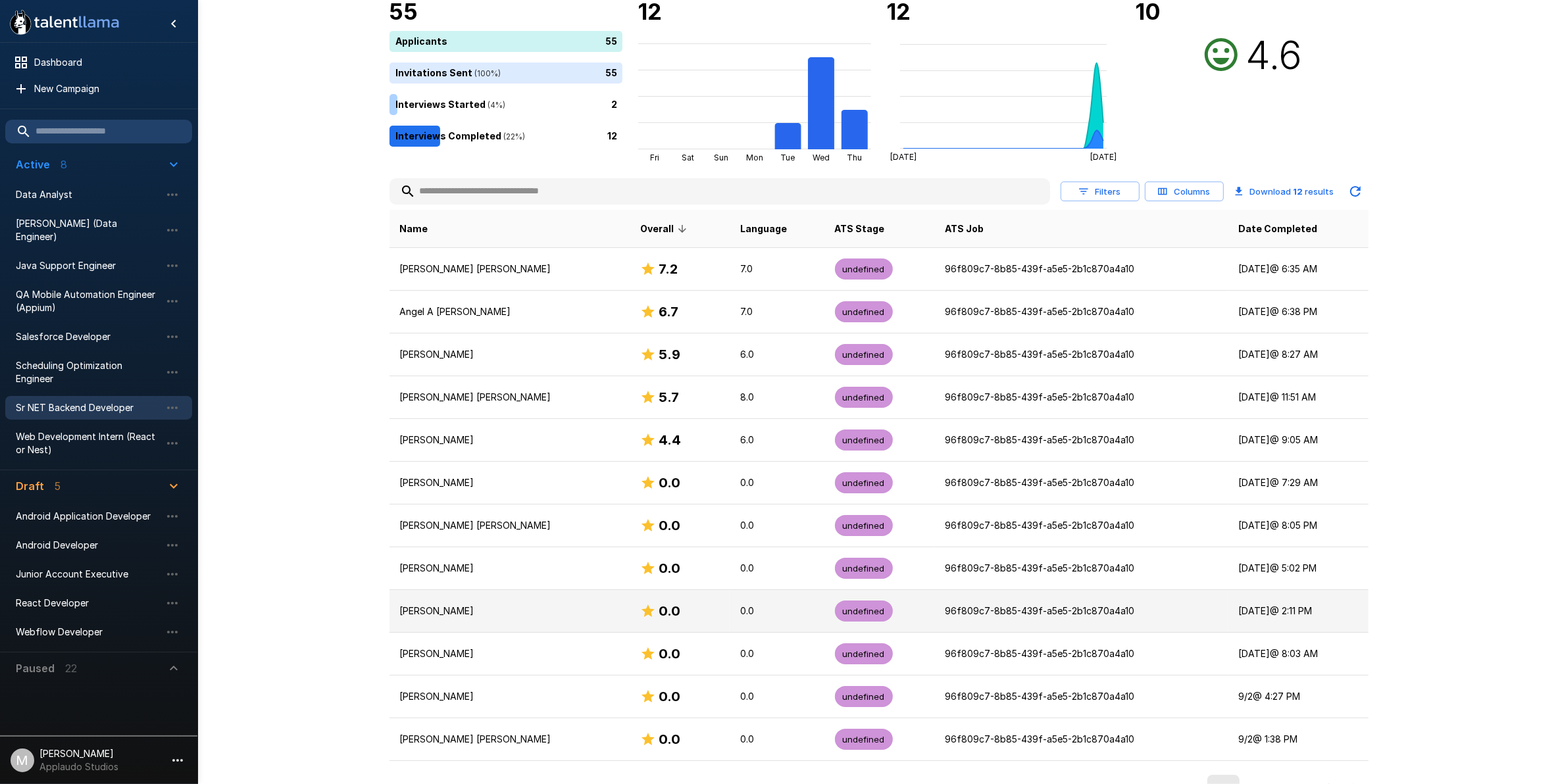
click at [517, 616] on p "[PERSON_NAME]" at bounding box center [510, 611] width 219 height 13
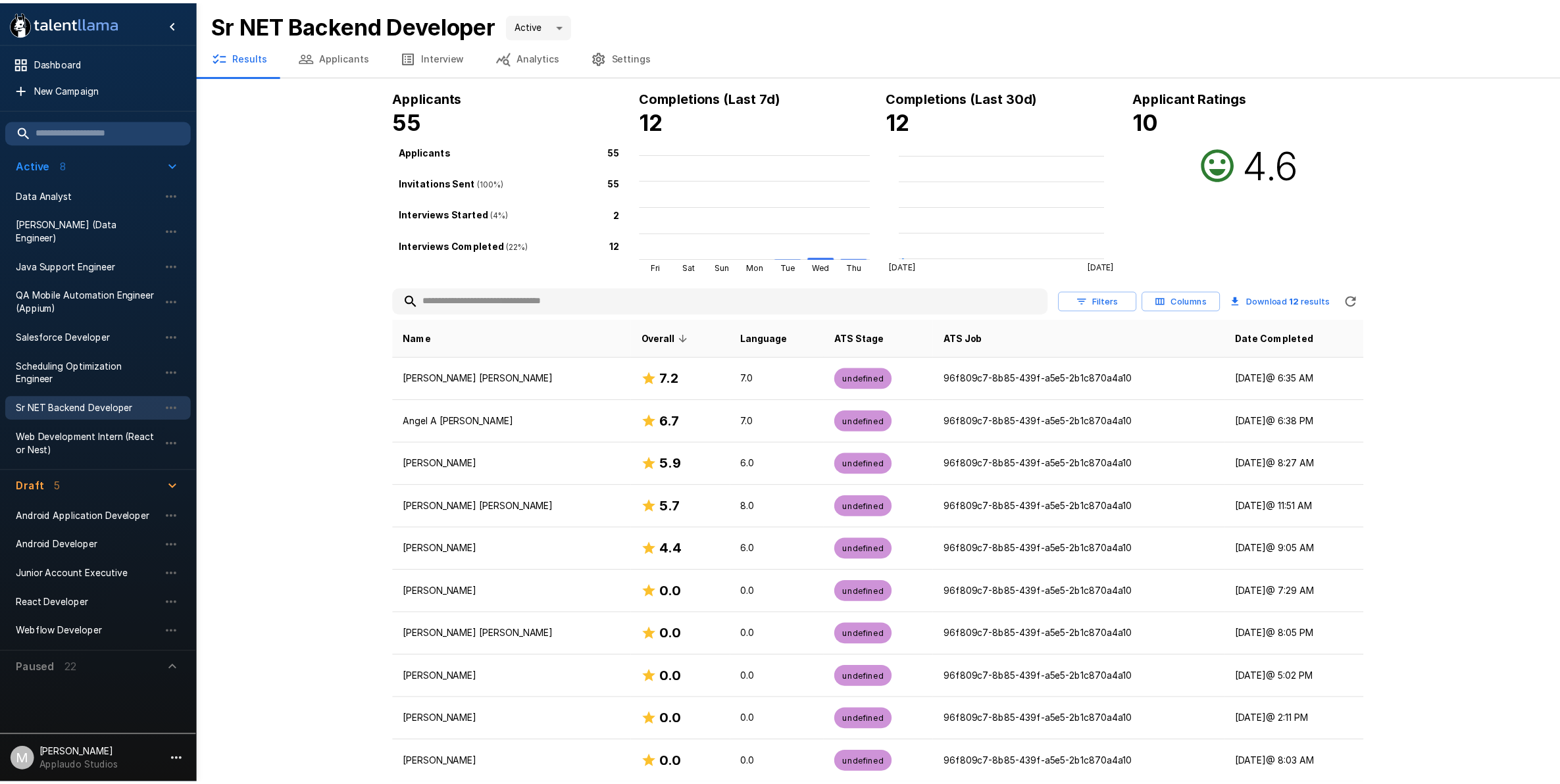
scroll to position [109, 0]
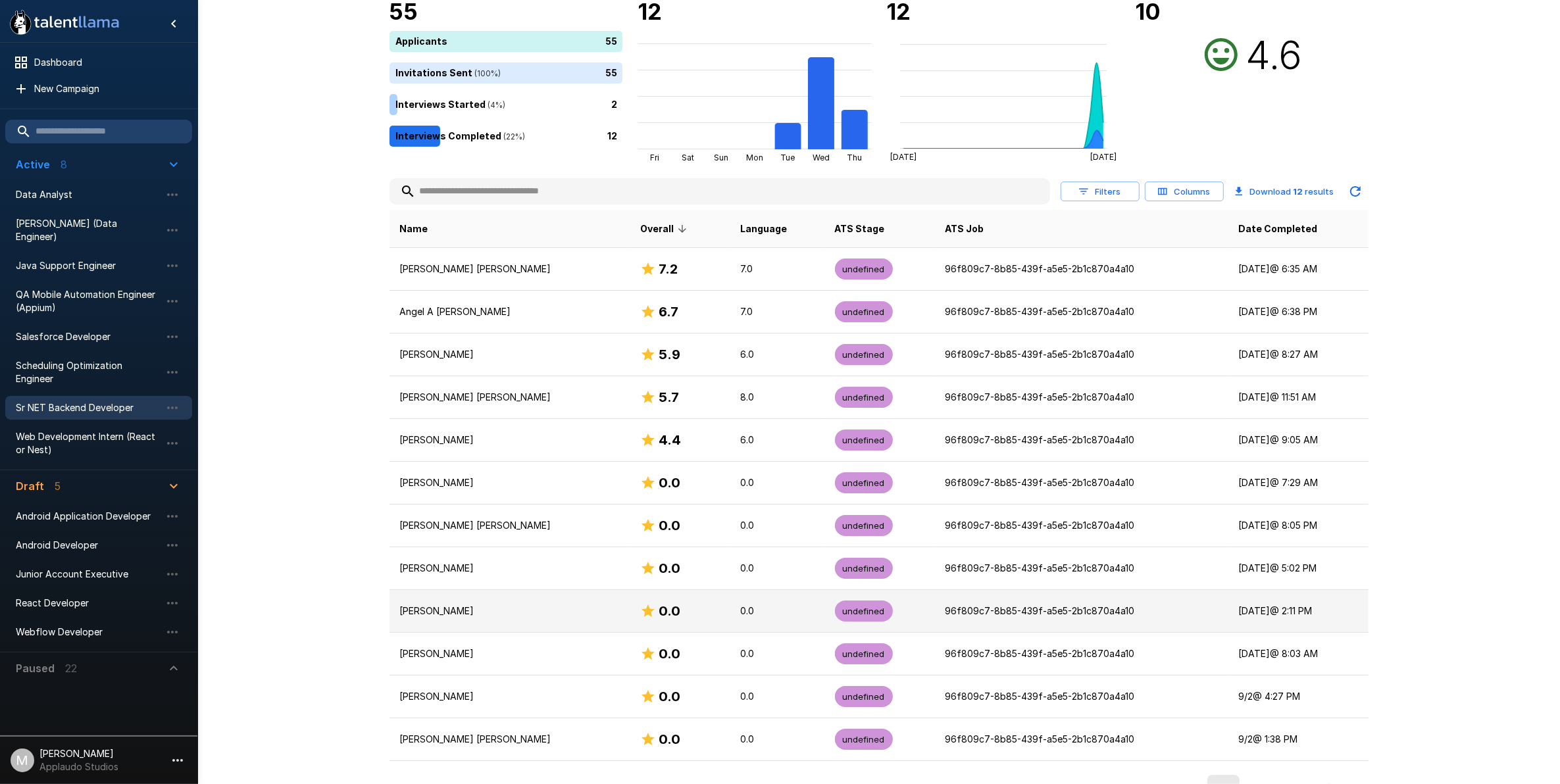
click at [508, 614] on p "[PERSON_NAME]" at bounding box center [510, 611] width 219 height 13
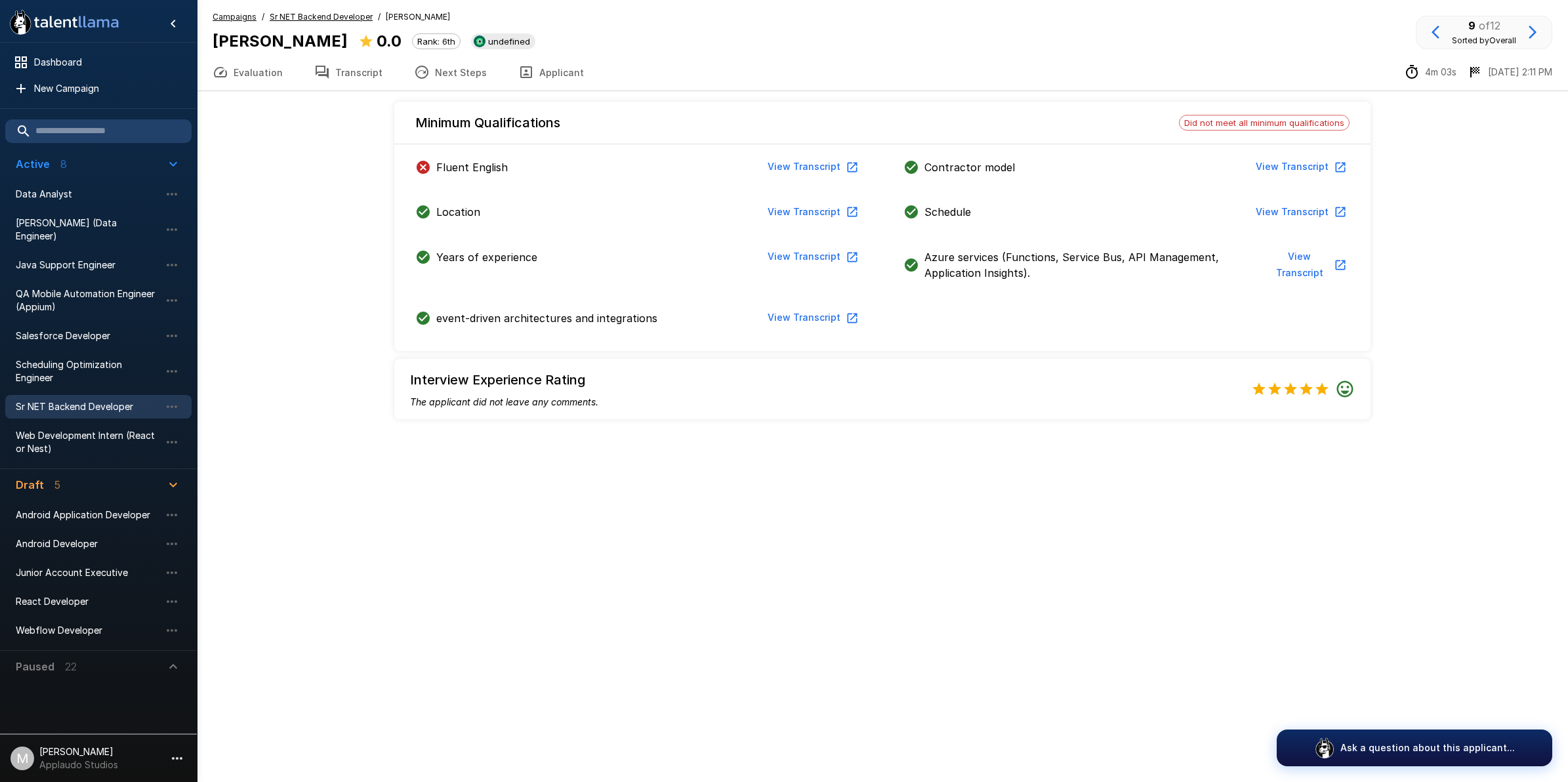
click at [766, 164] on button "View Transcript" at bounding box center [811, 166] width 99 height 24
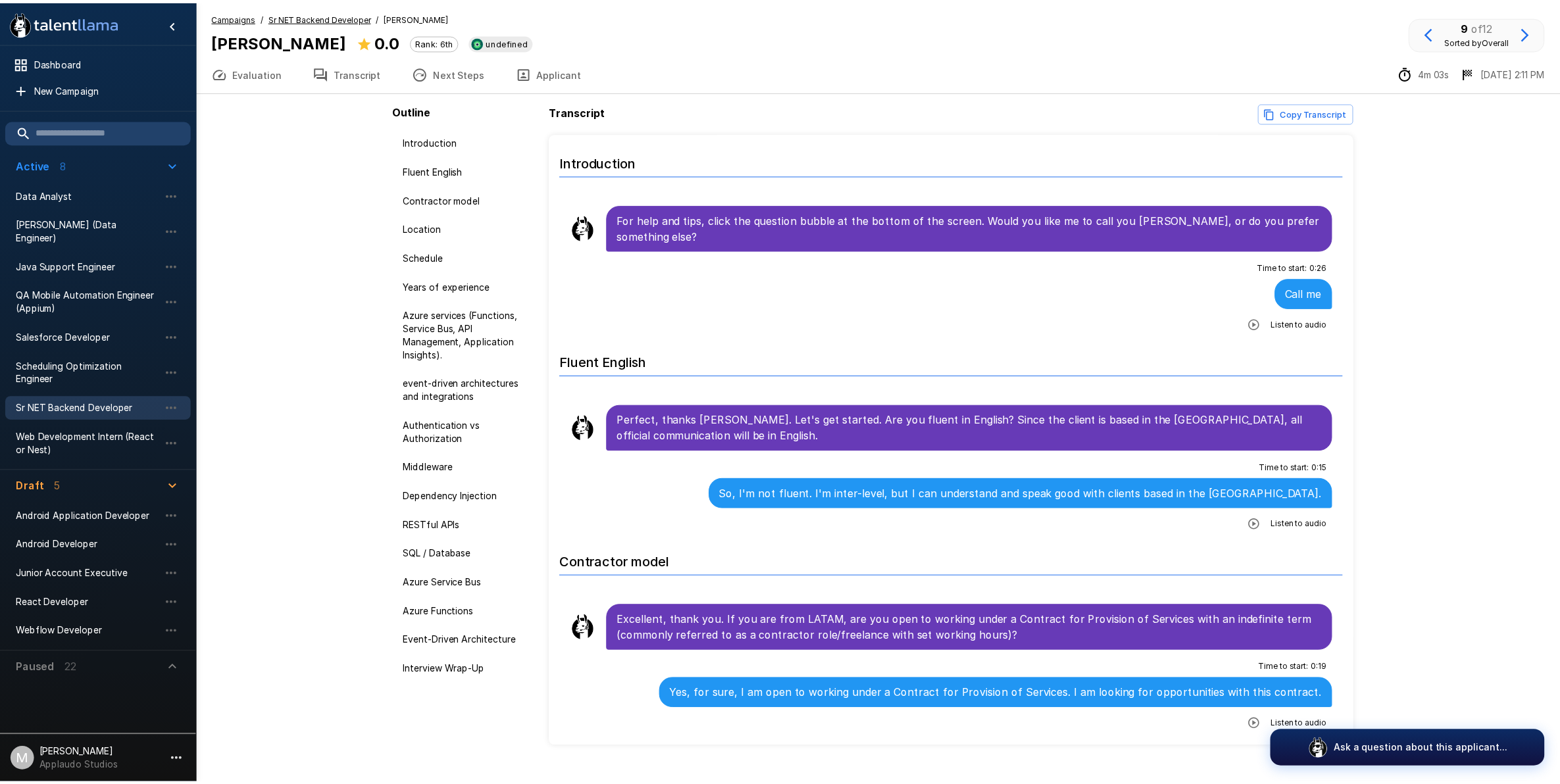
scroll to position [27, 0]
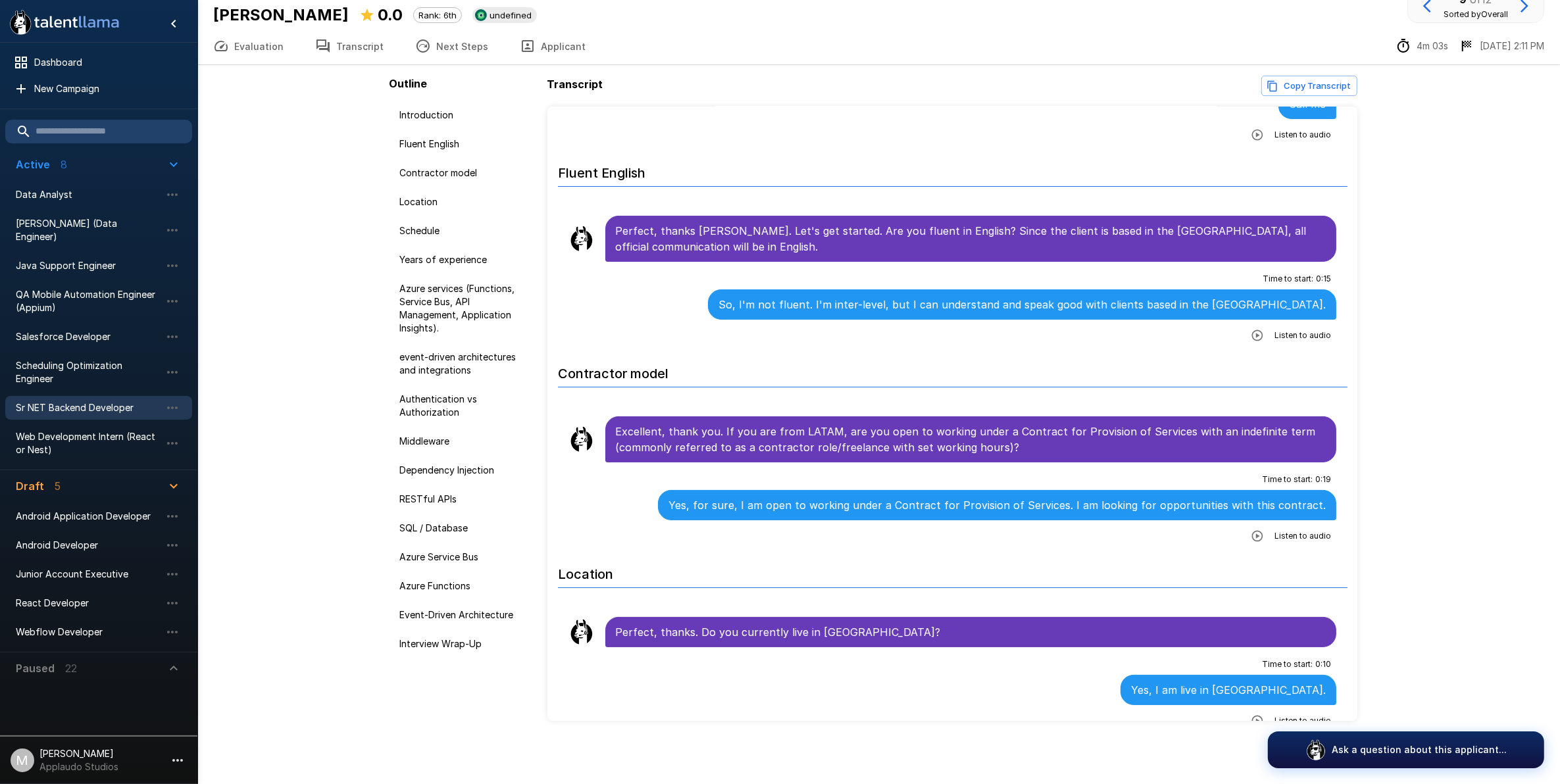
scroll to position [199, 0]
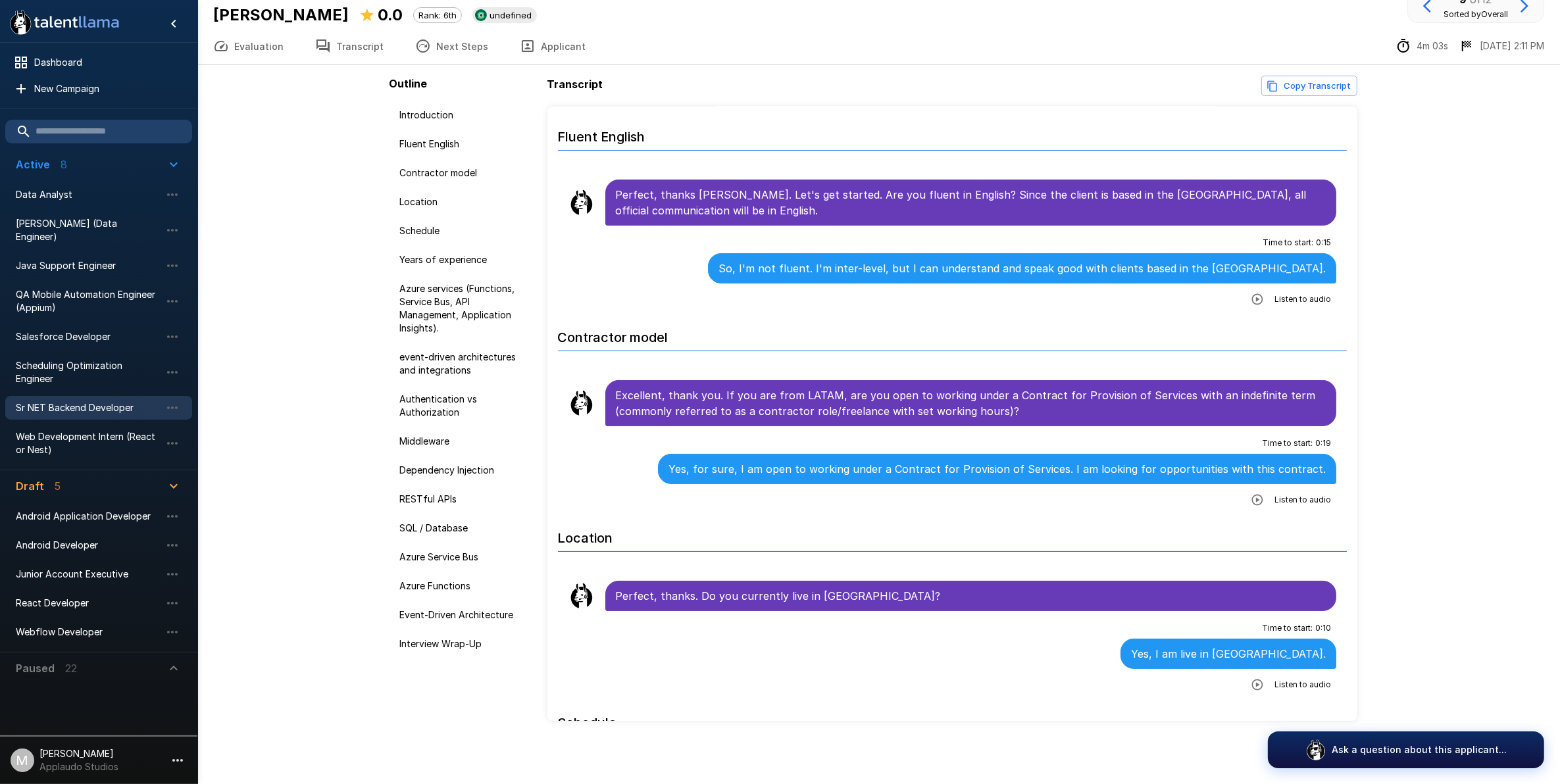
click at [768, 303] on icon "button" at bounding box center [1258, 300] width 12 height 12
click at [132, 401] on span "Sr NET Backend Developer" at bounding box center [88, 408] width 144 height 13
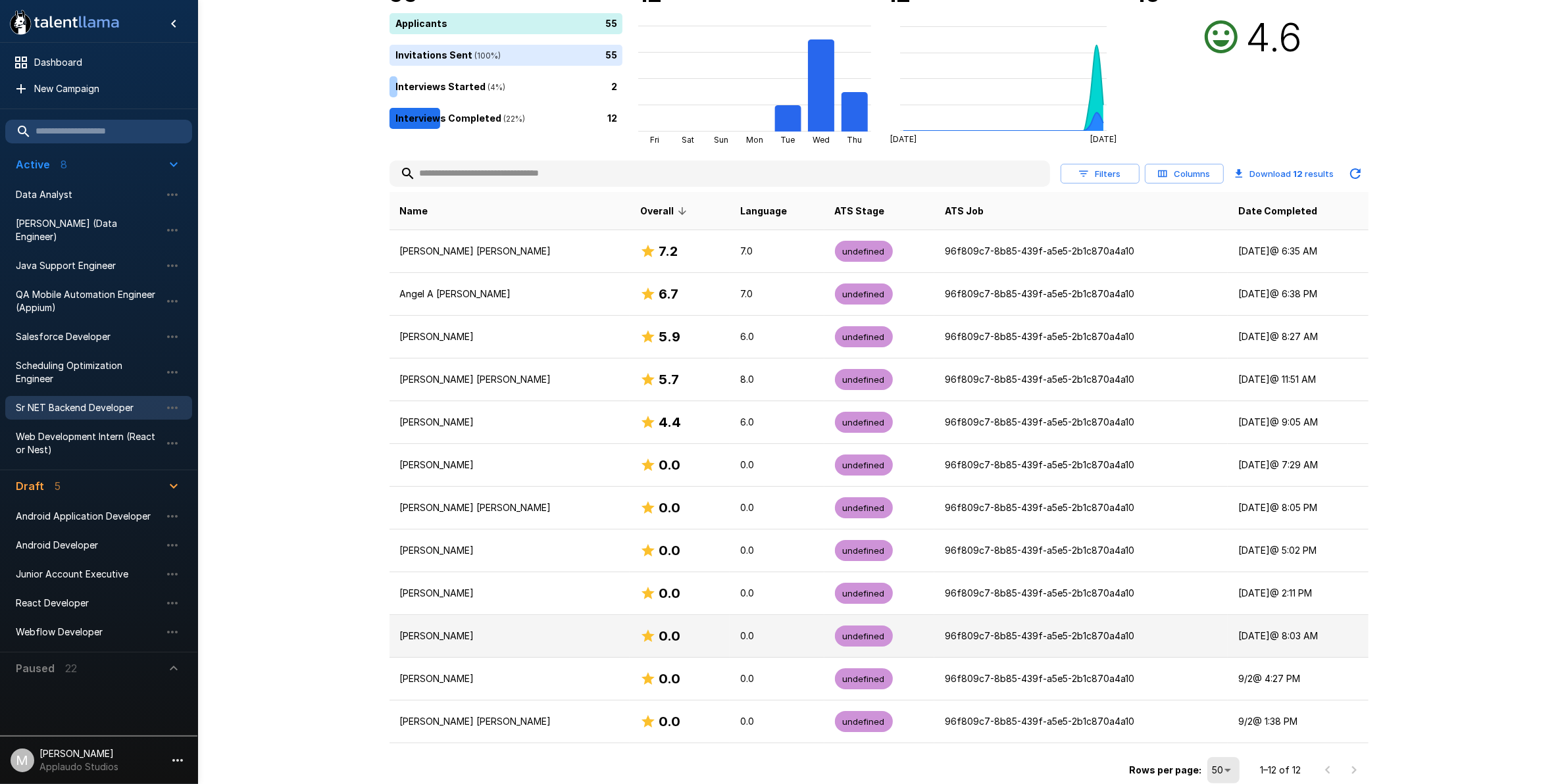
scroll to position [132, 0]
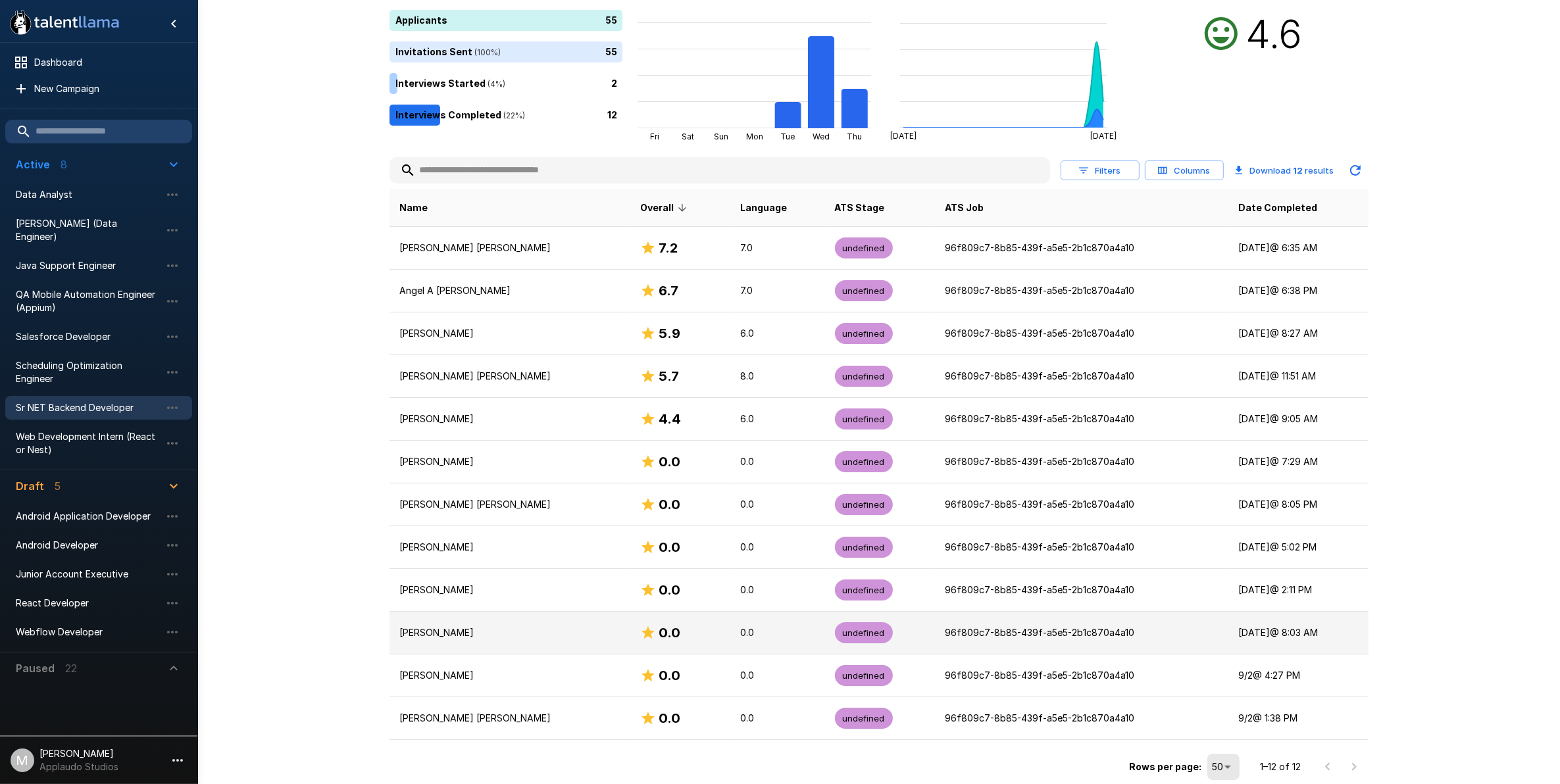
click at [498, 635] on p "[PERSON_NAME]" at bounding box center [510, 633] width 219 height 13
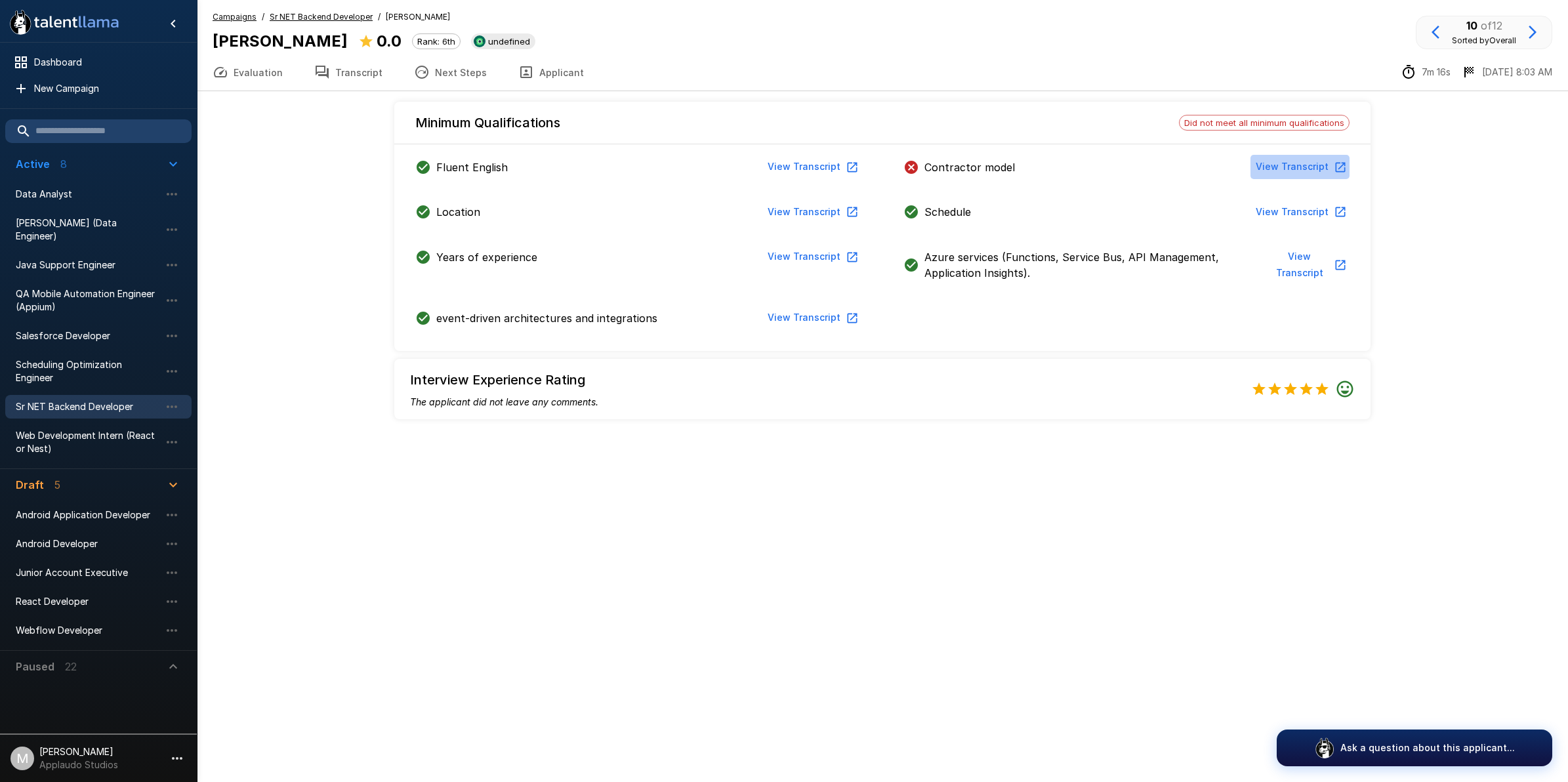
click at [766, 160] on button "View Transcript" at bounding box center [1299, 166] width 99 height 24
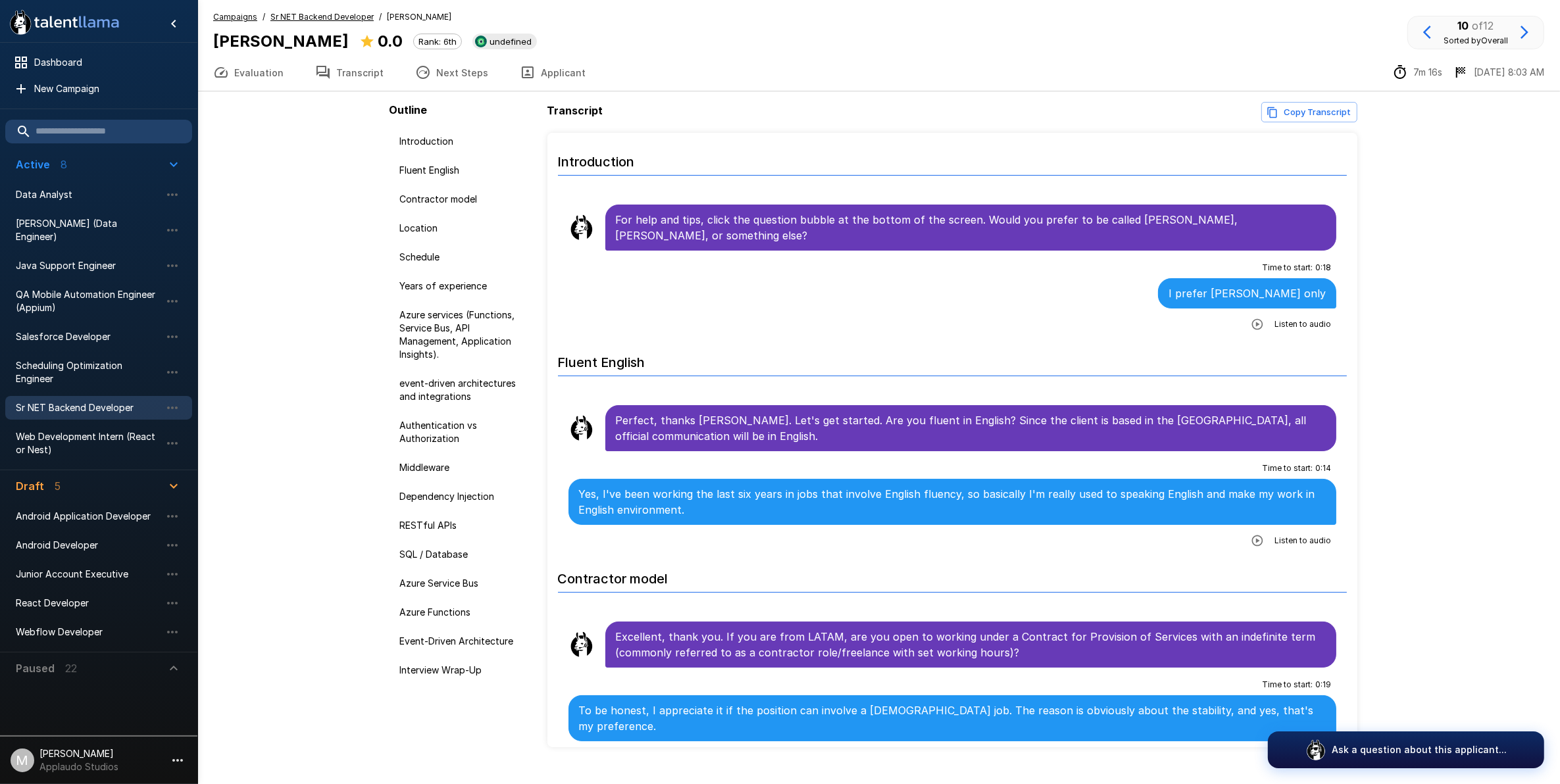
scroll to position [27, 0]
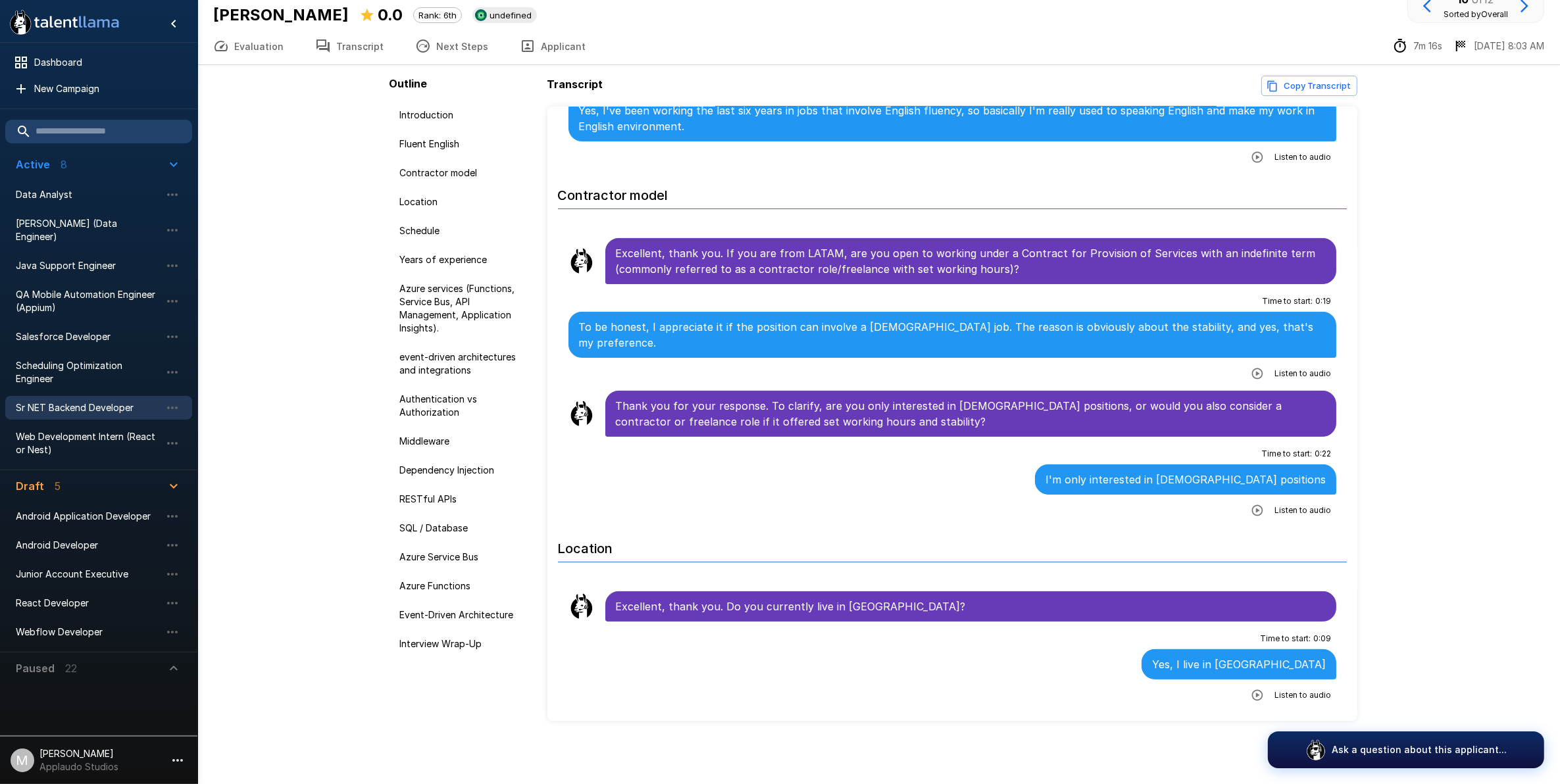
scroll to position [401, 0]
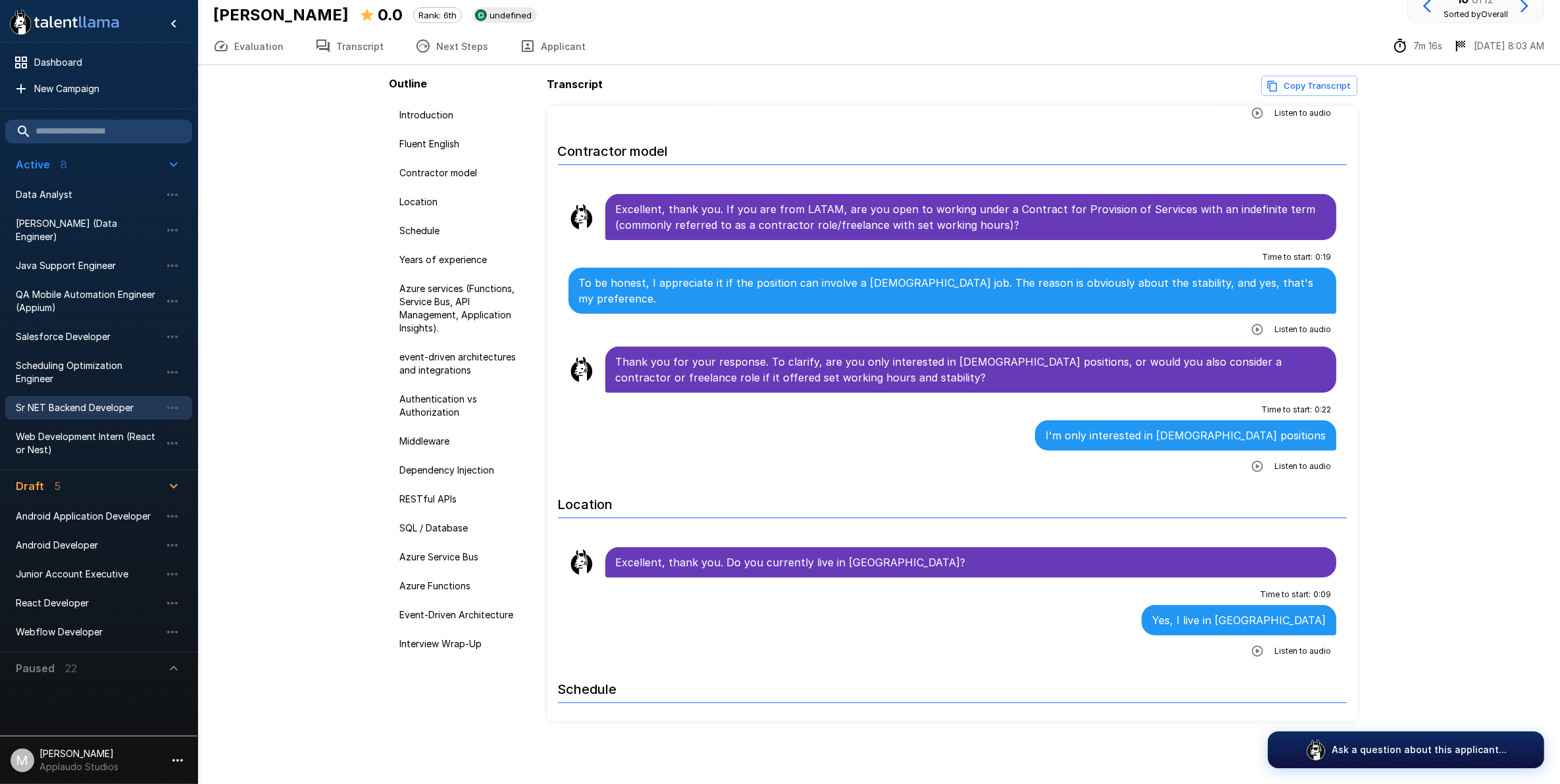
click at [99, 401] on span "Sr NET Backend Developer" at bounding box center [88, 408] width 144 height 13
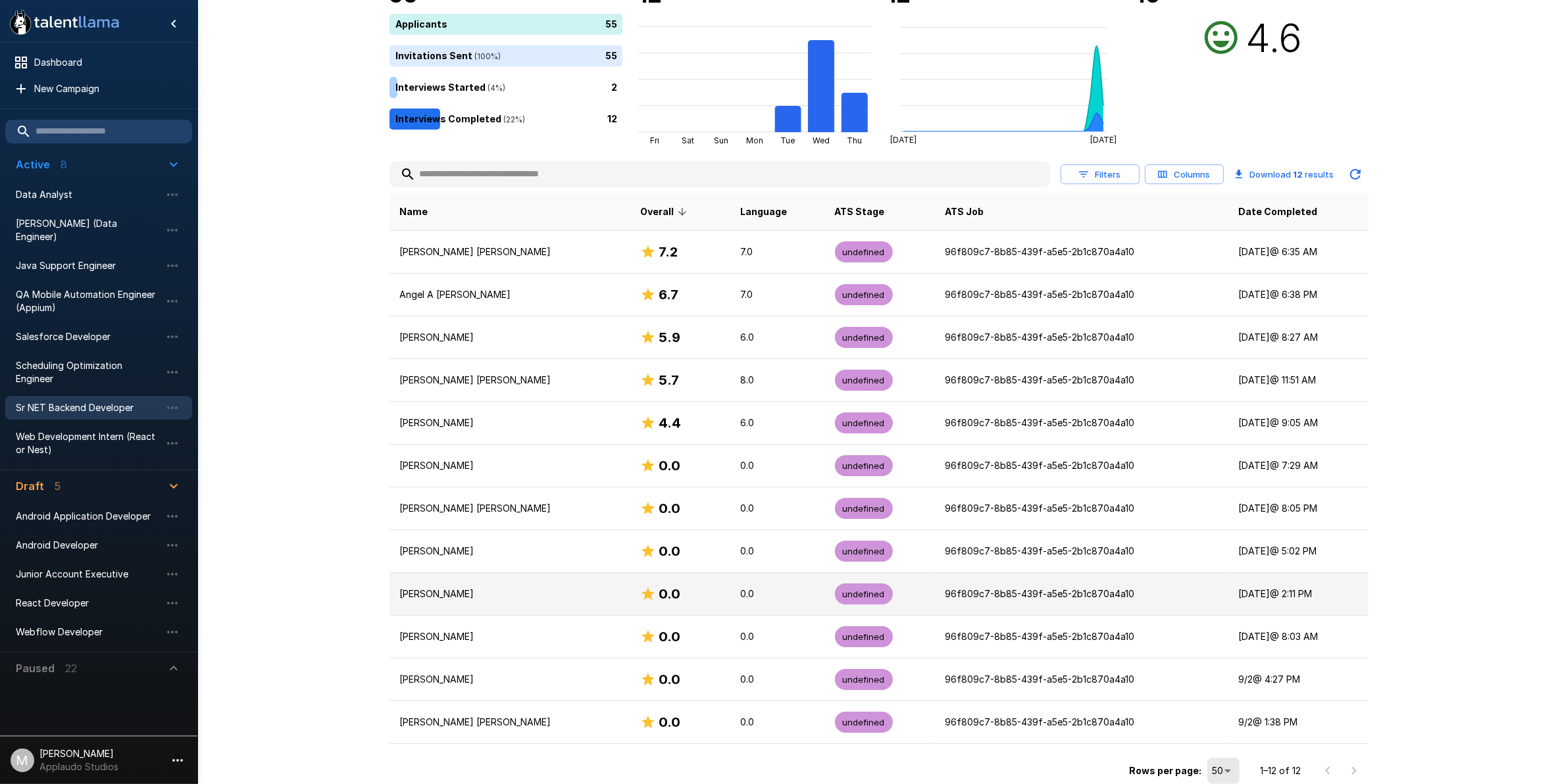
scroll to position [132, 0]
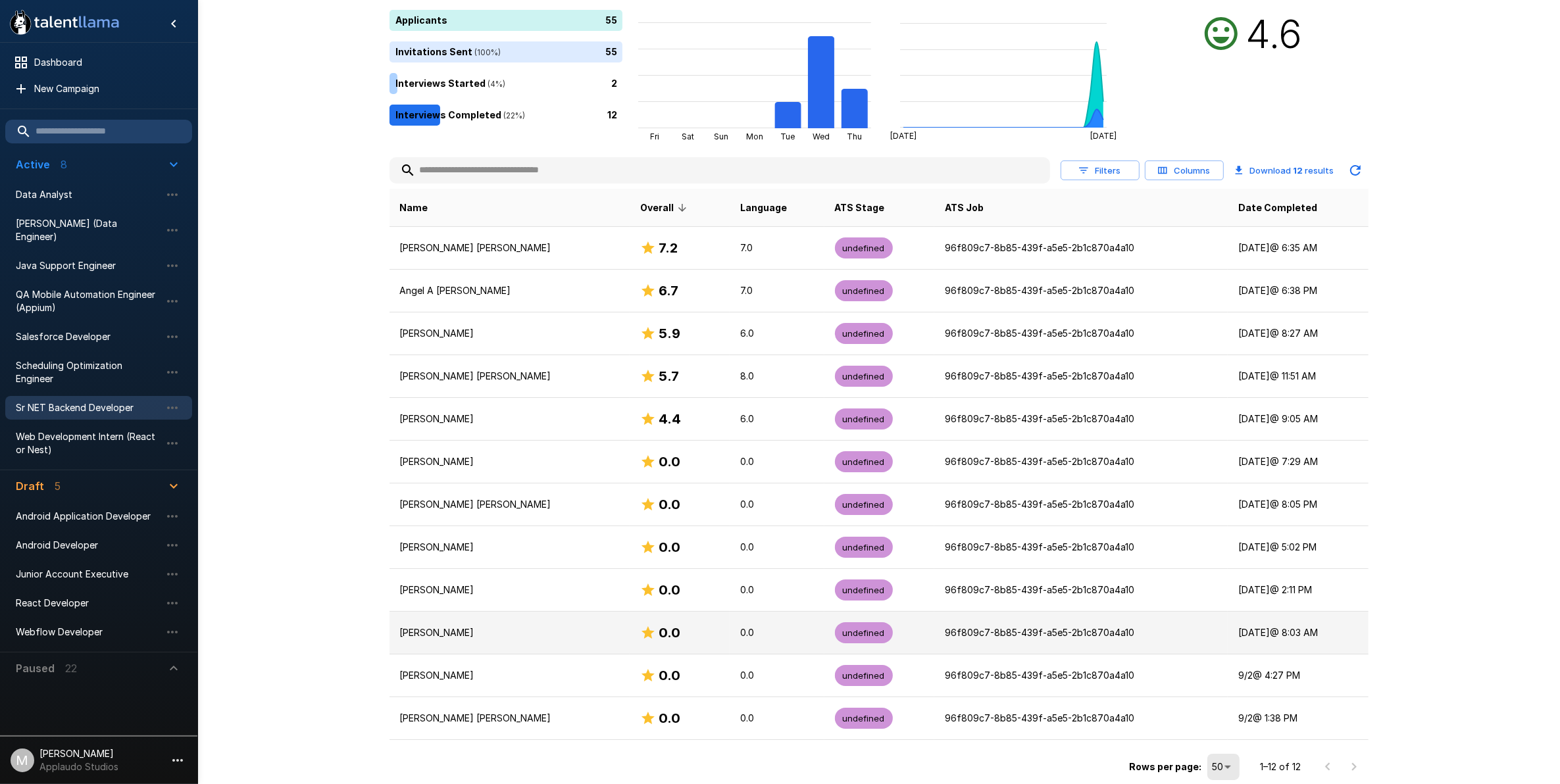
click at [548, 639] on p "[PERSON_NAME]" at bounding box center [510, 633] width 219 height 13
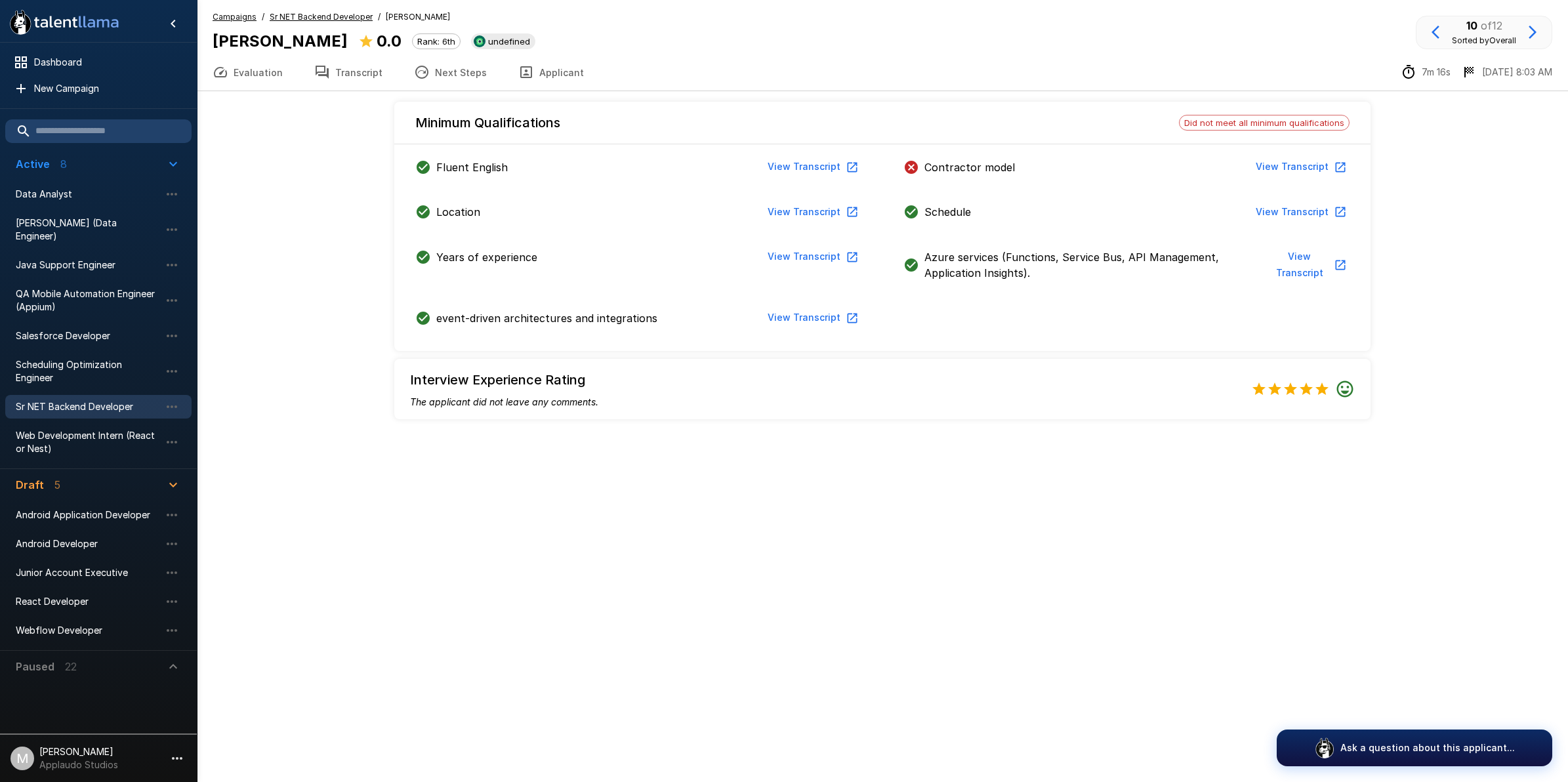
click at [766, 164] on button "View Transcript" at bounding box center [1299, 166] width 99 height 24
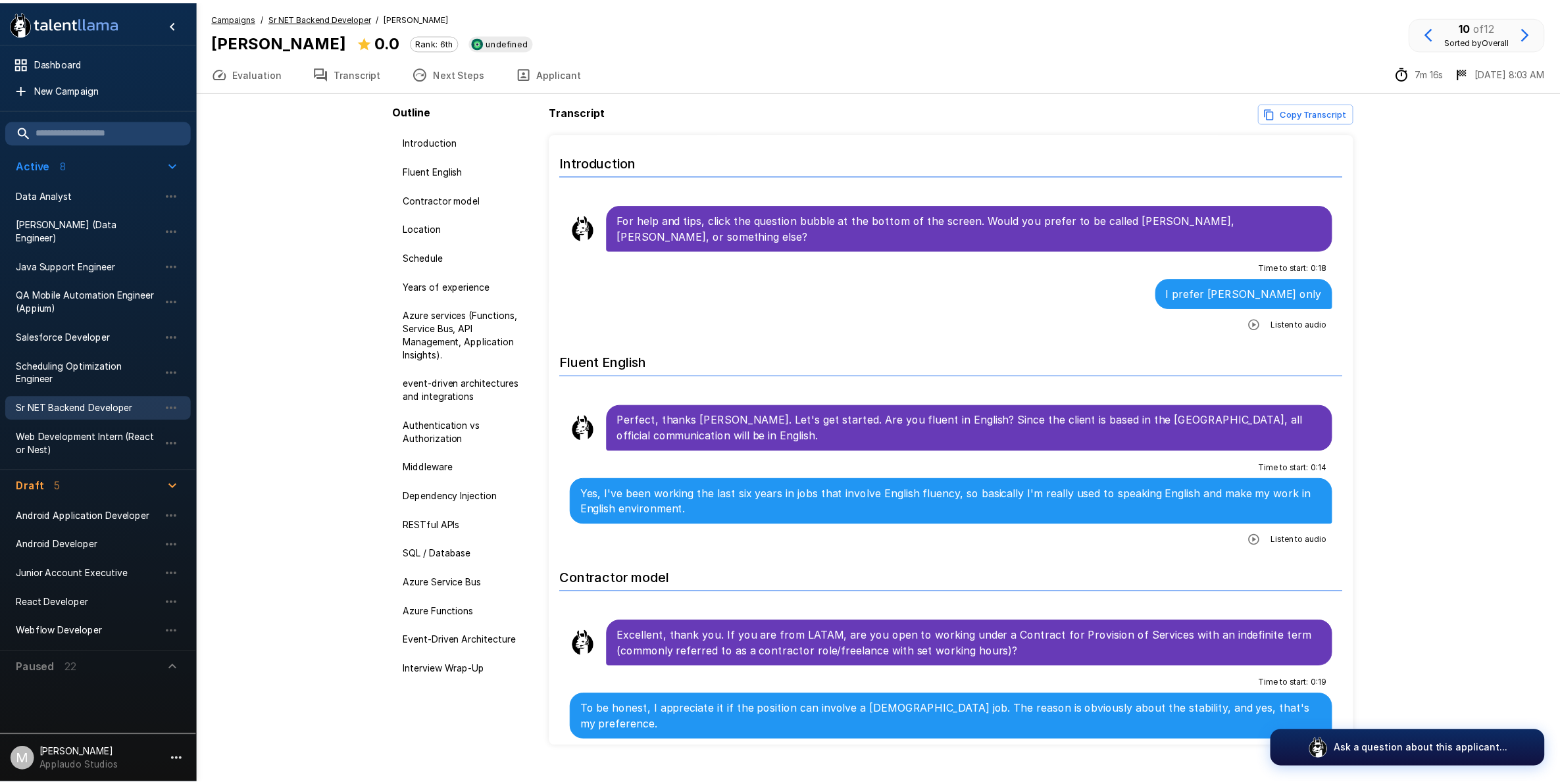
scroll to position [27, 0]
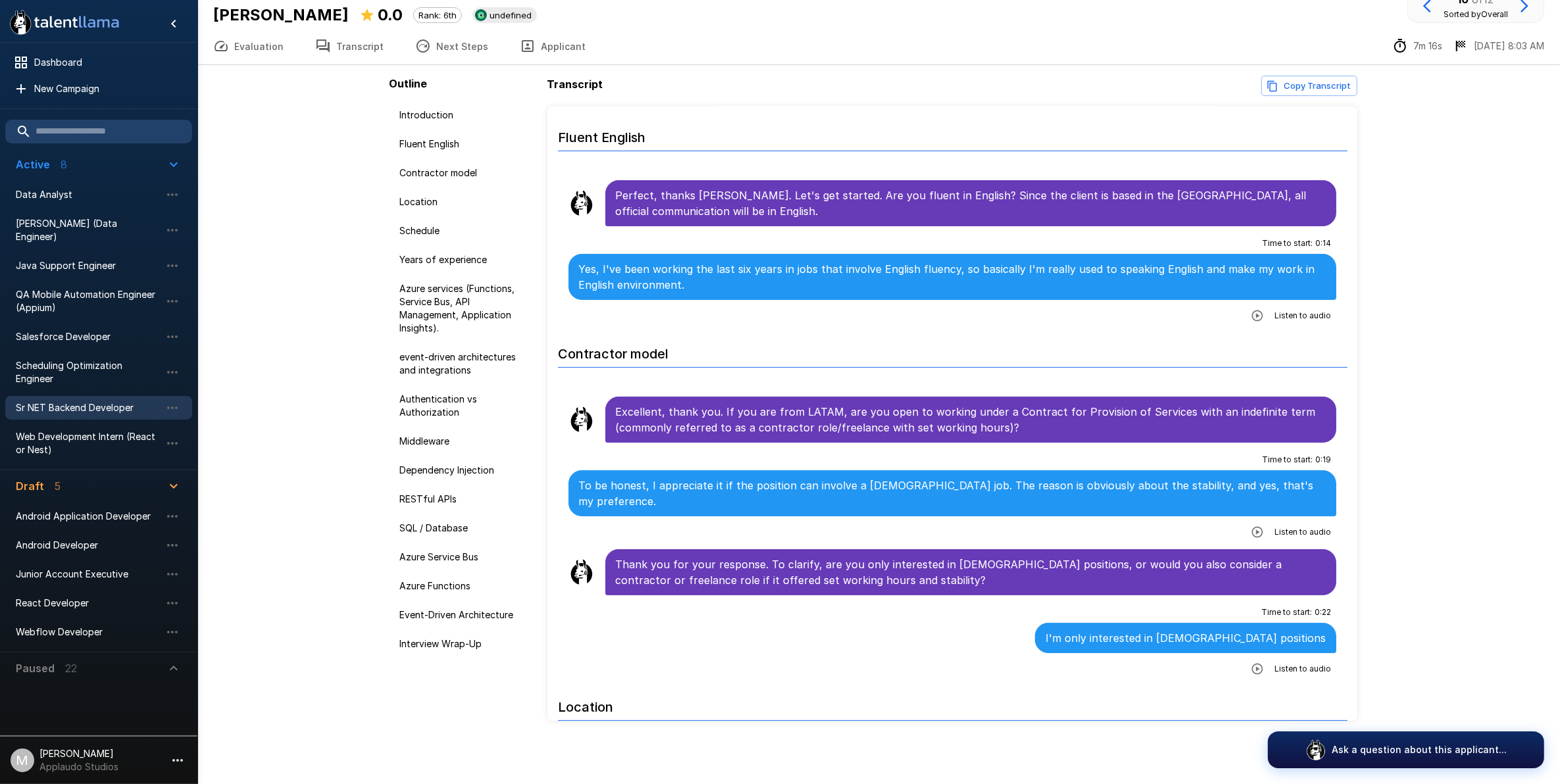
scroll to position [401, 0]
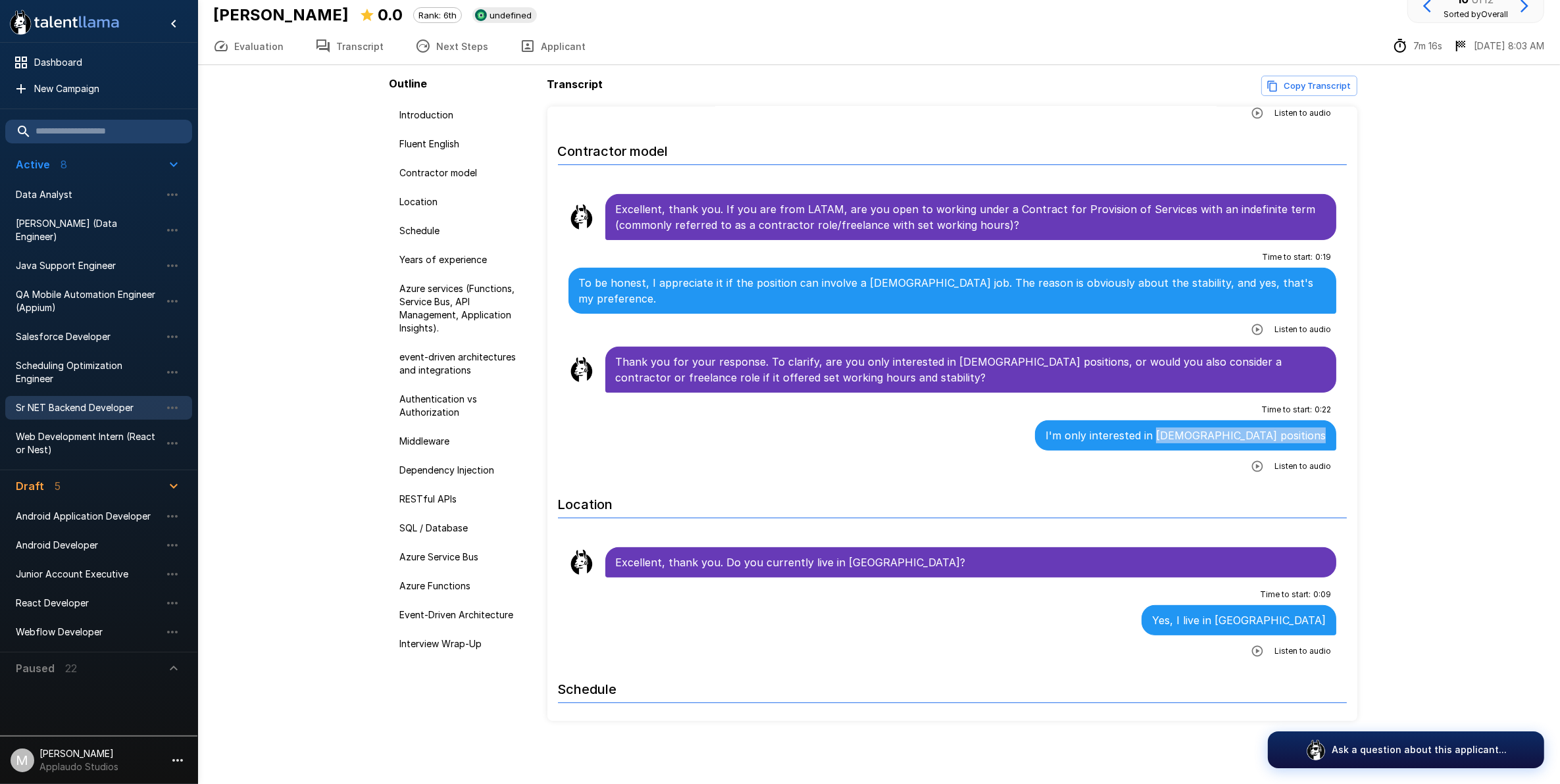
drag, startPoint x: 1311, startPoint y: 406, endPoint x: 1173, endPoint y: 411, distance: 138.1
click at [768, 427] on p "I'm only interested in [DEMOGRAPHIC_DATA] positions" at bounding box center [1185, 435] width 280 height 15
copy p "[DEMOGRAPHIC_DATA] positions"
click at [106, 401] on span "Sr NET Backend Developer" at bounding box center [88, 408] width 144 height 13
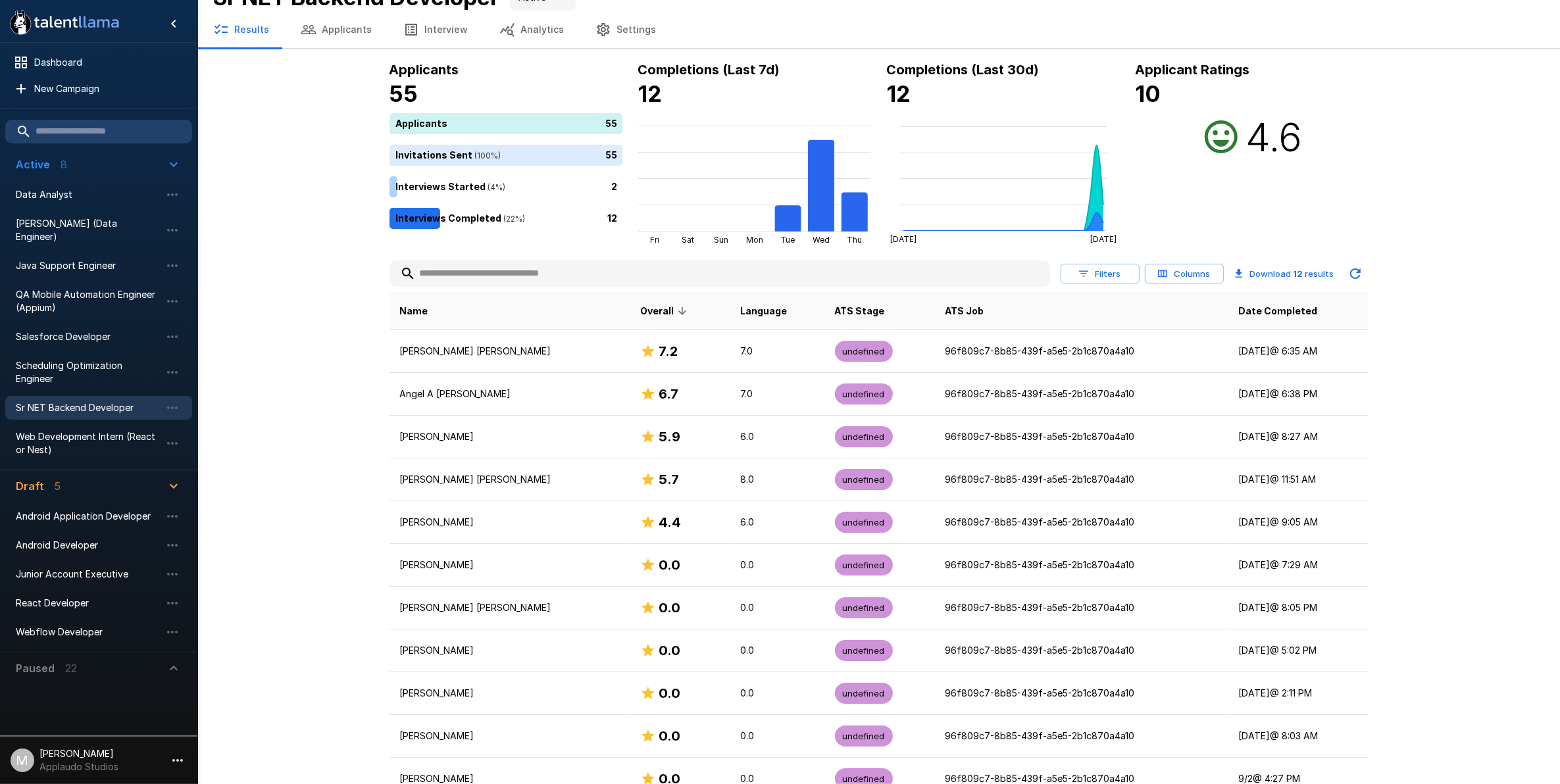
scroll to position [132, 0]
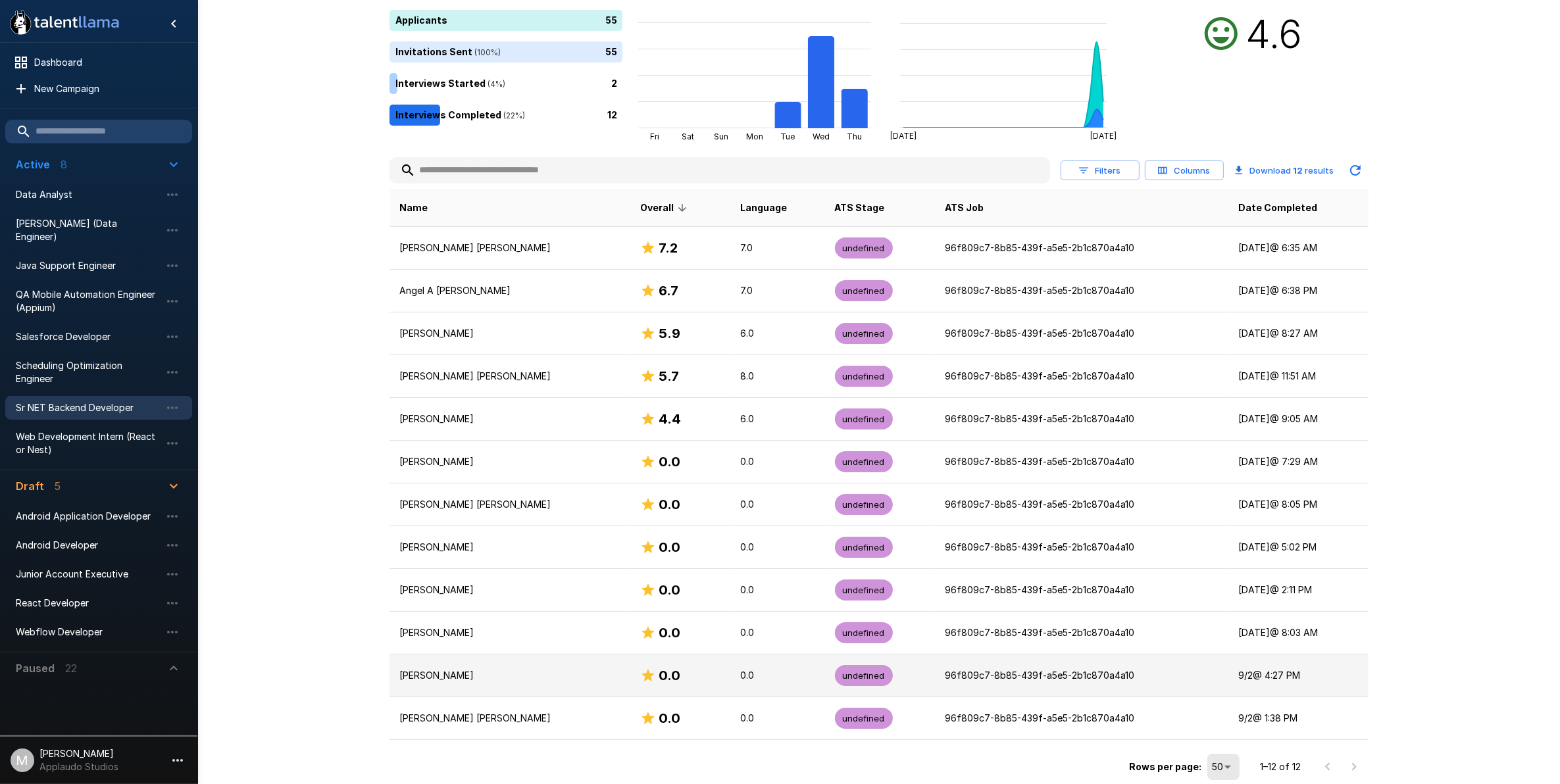
click at [445, 677] on p "[PERSON_NAME]" at bounding box center [510, 675] width 219 height 13
